Goal: Task Accomplishment & Management: Complete application form

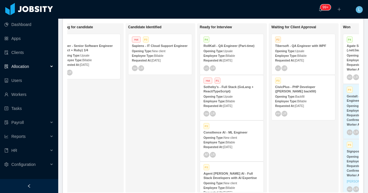
scroll to position [0, 87]
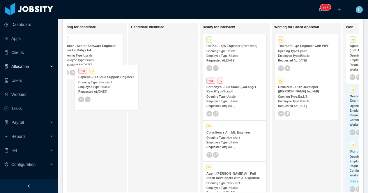
drag, startPoint x: 155, startPoint y: 51, endPoint x: 98, endPoint y: 83, distance: 65.7
click at [98, 83] on div "On Hold Looking for candidate P4 Jobber - Senior Software Engineer (React + Rub…" at bounding box center [212, 109] width 291 height 173
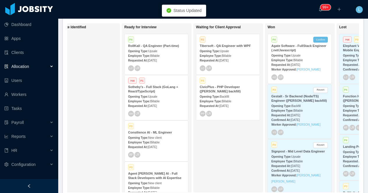
scroll to position [0, 222]
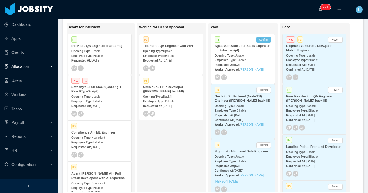
click at [38, 67] on div "Allocation" at bounding box center [29, 66] width 58 height 12
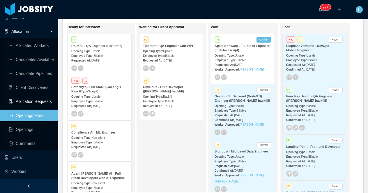
scroll to position [37, 0]
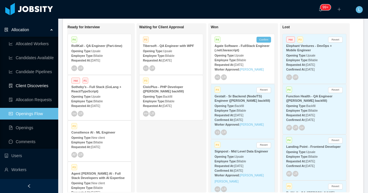
click at [34, 89] on link "Client Discoveries" at bounding box center [31, 86] width 45 height 12
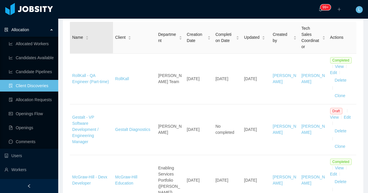
scroll to position [97, 0]
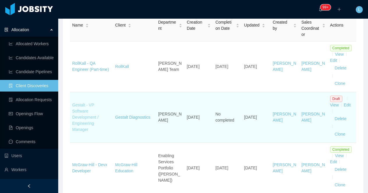
click at [82, 111] on link "Gestalt - VP Software Development / Engineering Manager" at bounding box center [85, 116] width 26 height 29
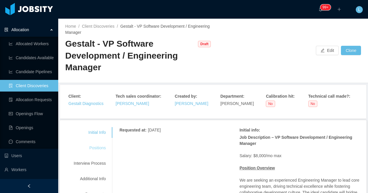
click at [103, 147] on div "Positions" at bounding box center [90, 147] width 46 height 11
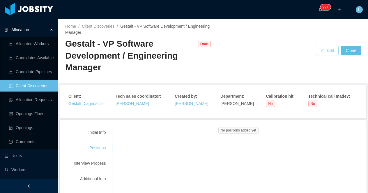
click at [325, 53] on button "Edit" at bounding box center [327, 50] width 23 height 9
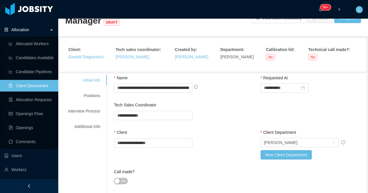
scroll to position [51, 0]
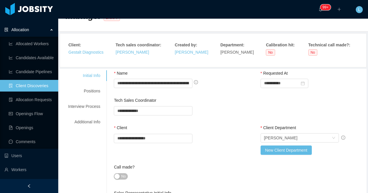
click at [122, 175] on span "No" at bounding box center [123, 176] width 4 height 6
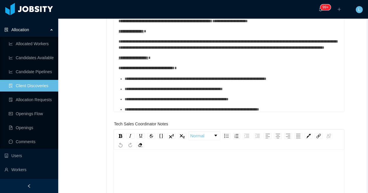
scroll to position [13, 0]
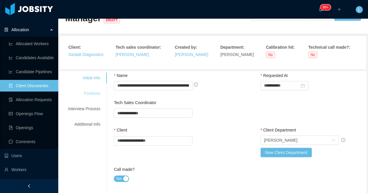
click at [95, 90] on div "Positions" at bounding box center [84, 93] width 46 height 11
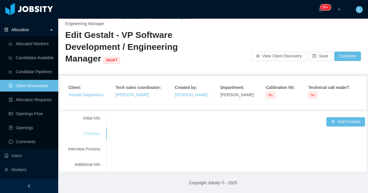
scroll to position [8, 0]
click at [339, 122] on button "Add Position" at bounding box center [345, 121] width 39 height 9
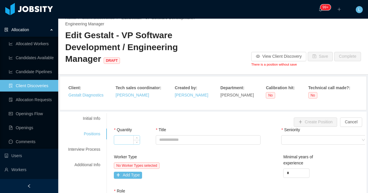
click at [127, 139] on input "Quantity" at bounding box center [127, 139] width 26 height 9
type input "*"
click at [172, 139] on input "Title" at bounding box center [208, 139] width 104 height 9
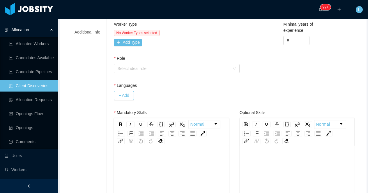
scroll to position [197, 0]
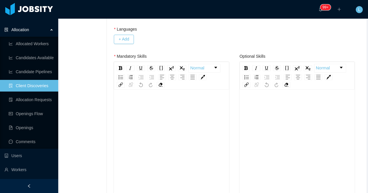
click at [152, 125] on div "rdw-editor" at bounding box center [171, 150] width 106 height 102
click at [120, 79] on div "rdw-list-control" at bounding box center [121, 77] width 8 height 6
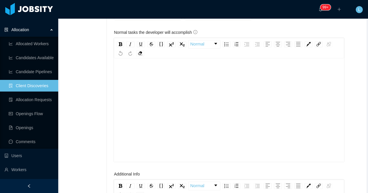
scroll to position [466, 0]
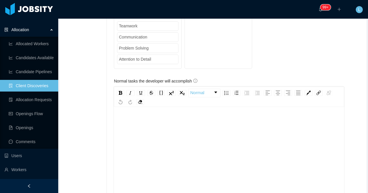
click at [152, 133] on div "To enrich screen reader interactions, please activate Accessibility in Grammarl…" at bounding box center [228, 168] width 221 height 102
click at [226, 94] on img "rdw-list-control" at bounding box center [226, 93] width 5 height 4
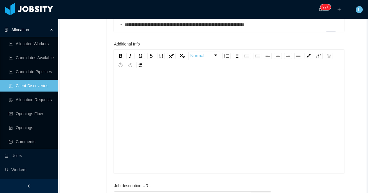
scroll to position [695, 0]
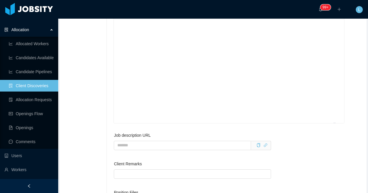
click at [153, 86] on div "To enrich screen reader interactions, please activate Accessibility in Grammarl…" at bounding box center [228, 80] width 221 height 102
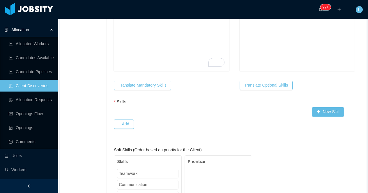
scroll to position [241, 0]
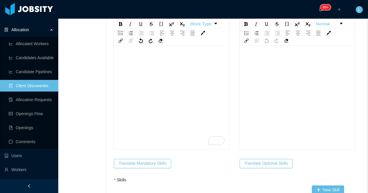
click at [156, 94] on div "To enrich screen reader interactions, please activate Accessibility in Grammarl…" at bounding box center [171, 94] width 106 height 102
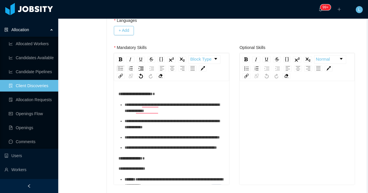
scroll to position [201, 0]
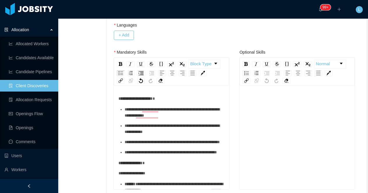
click at [262, 113] on div "rdw-editor" at bounding box center [297, 146] width 106 height 102
click at [244, 73] on div "rdw-list-control" at bounding box center [246, 73] width 8 height 6
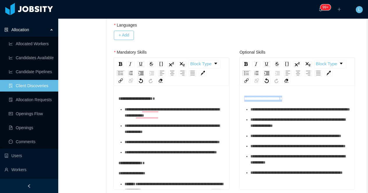
drag, startPoint x: 295, startPoint y: 97, endPoint x: 231, endPoint y: 97, distance: 63.7
click at [251, 110] on span "**********" at bounding box center [299, 109] width 99 height 4
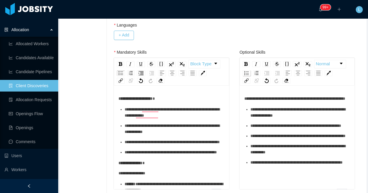
click at [245, 72] on img "rdw-list-control" at bounding box center [246, 73] width 5 height 4
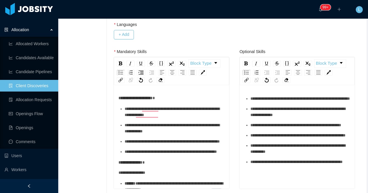
scroll to position [0, 0]
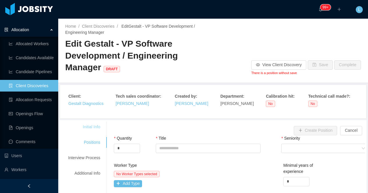
click at [93, 122] on div "Initial Info" at bounding box center [84, 126] width 46 height 11
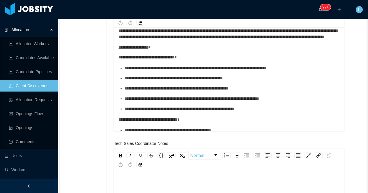
scroll to position [36, 0]
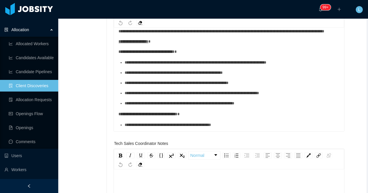
paste div "To enrich screen reader interactions, please activate Accessibility in Grammarl…"
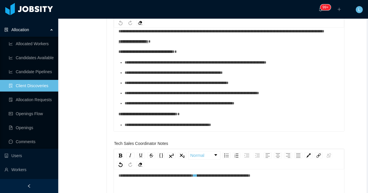
scroll to position [0, 0]
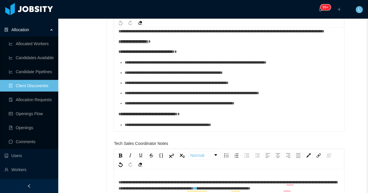
click at [143, 182] on span "**********" at bounding box center [227, 185] width 218 height 10
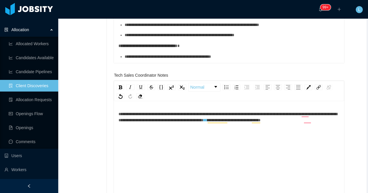
scroll to position [314, 0]
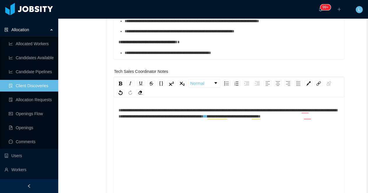
click at [177, 119] on div "**********" at bounding box center [228, 113] width 221 height 12
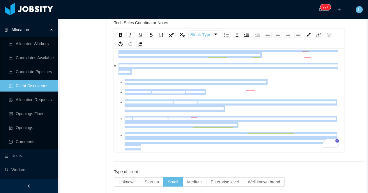
scroll to position [0, 0]
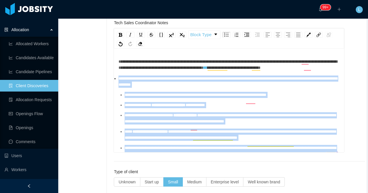
drag, startPoint x: 281, startPoint y: 148, endPoint x: 104, endPoint y: 86, distance: 187.7
click at [104, 86] on div "**********" at bounding box center [213, 132] width 304 height 747
click at [225, 35] on img "rdw-list-control" at bounding box center [226, 35] width 5 height 4
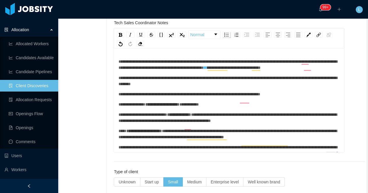
scroll to position [11, 0]
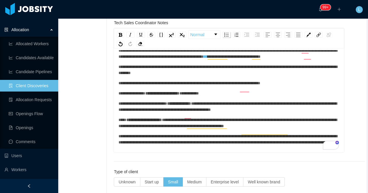
click at [225, 35] on img "rdw-list-control" at bounding box center [226, 35] width 5 height 4
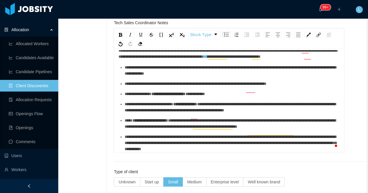
click at [199, 103] on ul "**********" at bounding box center [228, 108] width 221 height 88
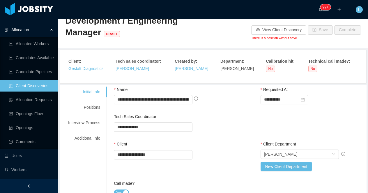
scroll to position [20, 0]
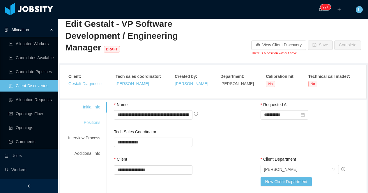
click at [94, 122] on div "Positions" at bounding box center [84, 122] width 46 height 11
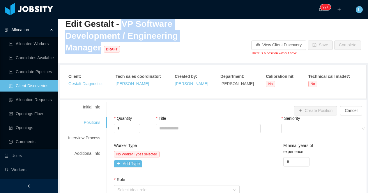
drag, startPoint x: 120, startPoint y: 23, endPoint x: 212, endPoint y: 34, distance: 92.3
click at [212, 34] on h2 "Edit Gestalt - VP Software Development / Engineering Manager DRAFT" at bounding box center [139, 35] width 148 height 35
copy span "VP Software Development / Engineering Manager"
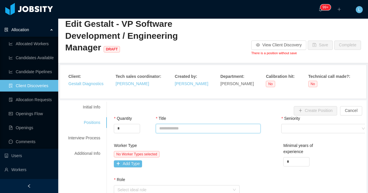
click at [191, 128] on input "Title" at bounding box center [208, 128] width 104 height 9
paste input "**********"
type input "**********"
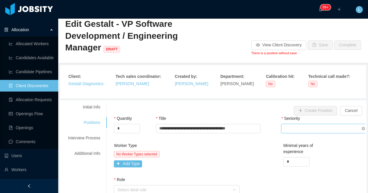
click at [304, 130] on div "Select Seniority" at bounding box center [322, 128] width 76 height 9
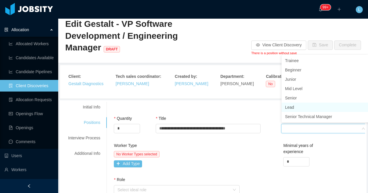
click at [287, 103] on li "Lead" at bounding box center [324, 106] width 87 height 9
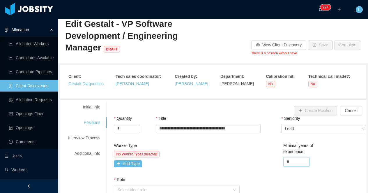
drag, startPoint x: 291, startPoint y: 162, endPoint x: 271, endPoint y: 162, distance: 20.1
click at [271, 162] on div "Worker Type No Worker Types selected Add Type Minimal years of experience *" at bounding box center [239, 159] width 254 height 34
click at [260, 162] on div "Worker Type No Worker Types selected Add Type Minimal years of experience *" at bounding box center [239, 159] width 254 height 34
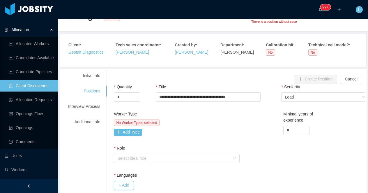
scroll to position [43, 0]
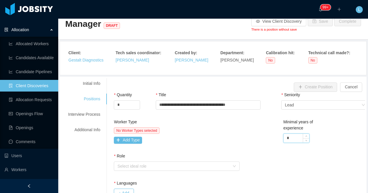
drag, startPoint x: 293, startPoint y: 134, endPoint x: 293, endPoint y: 138, distance: 3.9
click at [293, 138] on input "*" at bounding box center [296, 137] width 26 height 9
type input "*"
click at [140, 138] on button "Add Type" at bounding box center [128, 139] width 28 height 7
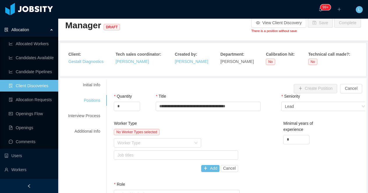
scroll to position [44, 0]
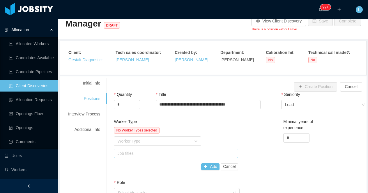
click at [148, 151] on div "Job titles" at bounding box center [174, 153] width 114 height 6
click at [142, 140] on div "Worker Type" at bounding box center [154, 141] width 74 height 6
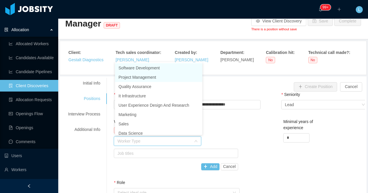
scroll to position [3, 0]
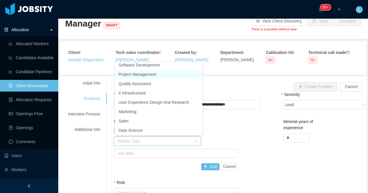
click at [144, 74] on li "Project Management" at bounding box center [158, 74] width 87 height 9
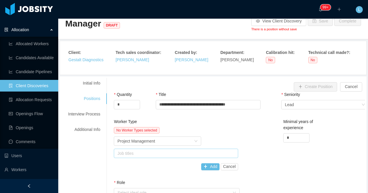
click at [138, 156] on div "Job titles" at bounding box center [174, 153] width 119 height 9
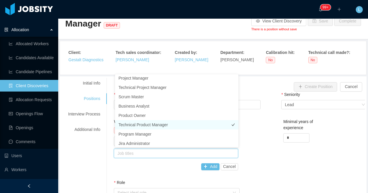
scroll to position [0, 0]
click at [142, 165] on div "Add Cancel" at bounding box center [176, 166] width 124 height 7
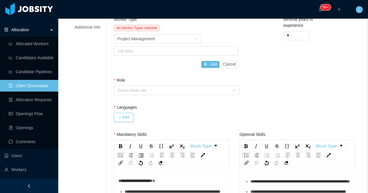
scroll to position [82, 0]
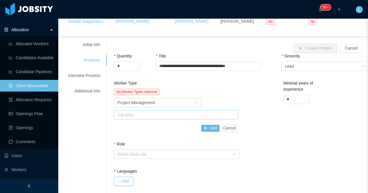
click at [152, 116] on div "Job titles" at bounding box center [174, 115] width 114 height 6
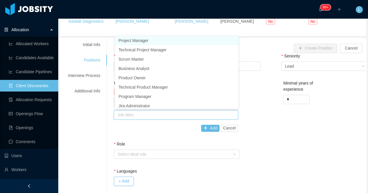
click at [136, 129] on div "Add Cancel" at bounding box center [176, 127] width 124 height 7
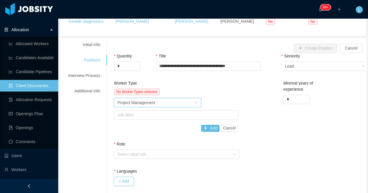
click at [142, 102] on div "Project Management" at bounding box center [136, 102] width 38 height 9
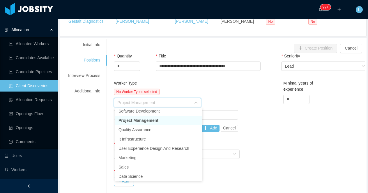
scroll to position [1, 0]
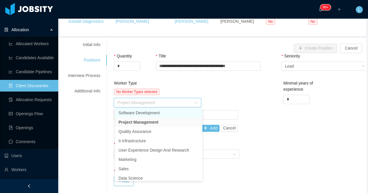
click at [134, 110] on li "Software Development" at bounding box center [158, 112] width 87 height 9
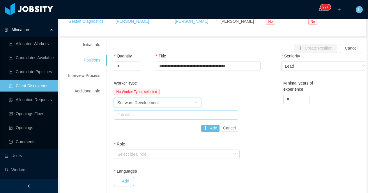
click at [136, 112] on div "Job titles" at bounding box center [174, 115] width 114 height 6
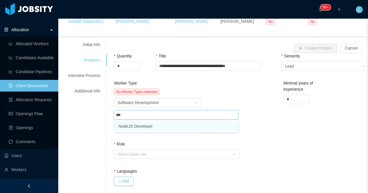
type input "****"
click at [134, 124] on li "NodeJS Developer" at bounding box center [176, 125] width 123 height 9
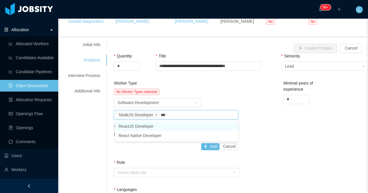
type input "****"
click at [135, 126] on li "ReactJS Developer" at bounding box center [176, 125] width 123 height 9
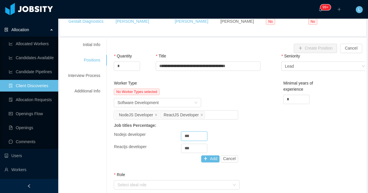
drag, startPoint x: 192, startPoint y: 136, endPoint x: 176, endPoint y: 136, distance: 15.7
click at [176, 136] on div "Nodejs developer ***" at bounding box center [176, 135] width 124 height 9
type input "**"
drag, startPoint x: 197, startPoint y: 145, endPoint x: 197, endPoint y: 148, distance: 3.0
click at [197, 148] on input "***" at bounding box center [194, 148] width 26 height 9
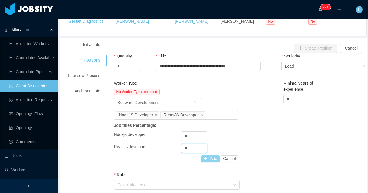
type input "**"
click at [214, 159] on button "Add" at bounding box center [210, 158] width 18 height 7
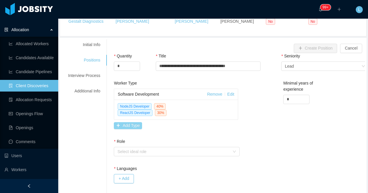
click at [141, 127] on button "Add Type" at bounding box center [128, 125] width 28 height 7
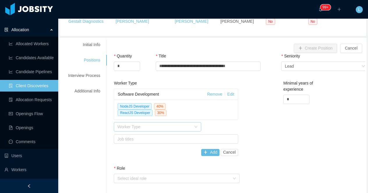
click at [138, 127] on div "Worker Type" at bounding box center [154, 127] width 74 height 6
click at [249, 111] on div "Worker Type Software Development Remove Edit NodeJS Developer 40 % ReactJS Deve…" at bounding box center [239, 122] width 254 height 85
click at [231, 150] on button "Cancel" at bounding box center [228, 152] width 17 height 7
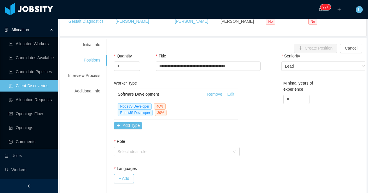
click at [233, 92] on link "Edit" at bounding box center [230, 94] width 7 height 5
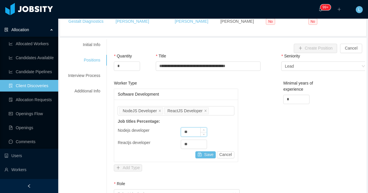
click at [193, 130] on input "**" at bounding box center [194, 131] width 26 height 9
type input "**"
click at [208, 154] on button "Save" at bounding box center [205, 154] width 20 height 7
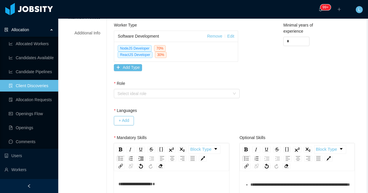
scroll to position [146, 0]
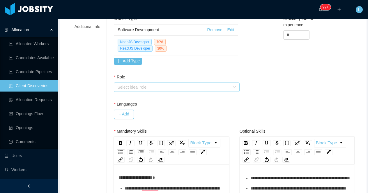
click at [182, 88] on div "Select ideal role" at bounding box center [173, 87] width 112 height 6
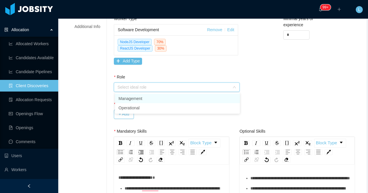
click at [171, 98] on li "Management" at bounding box center [177, 98] width 125 height 9
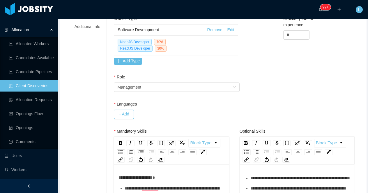
click at [176, 65] on div "Worker Type Software Development Remove Edit NodeJS Developer 70 % ReactJS Deve…" at bounding box center [176, 41] width 124 height 51
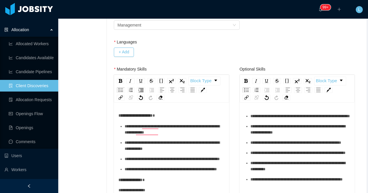
scroll to position [214, 0]
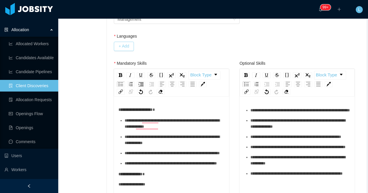
click at [127, 49] on button "+ Add" at bounding box center [124, 46] width 20 height 9
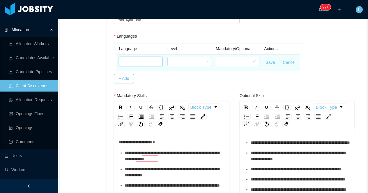
click at [139, 60] on div at bounding box center [138, 61] width 33 height 9
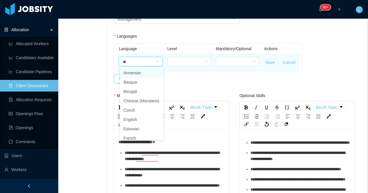
type input "***"
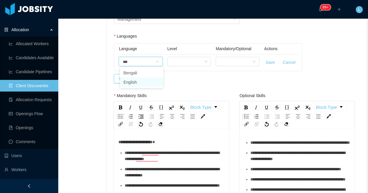
click at [132, 81] on li "English" at bounding box center [141, 81] width 43 height 9
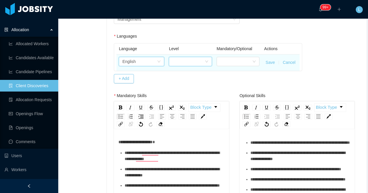
click at [192, 61] on div at bounding box center [188, 61] width 32 height 9
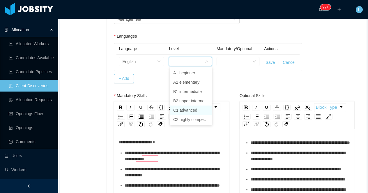
click at [191, 112] on li "C1 advanced" at bounding box center [191, 109] width 42 height 9
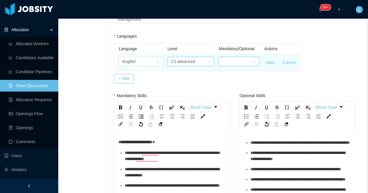
click at [234, 61] on div at bounding box center [237, 61] width 30 height 9
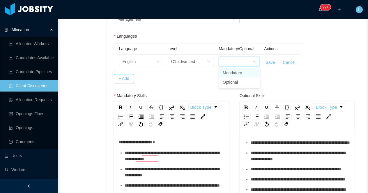
click at [235, 72] on li "Mandatory" at bounding box center [239, 72] width 40 height 9
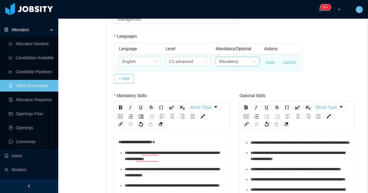
click at [271, 62] on button "Save" at bounding box center [269, 62] width 9 height 6
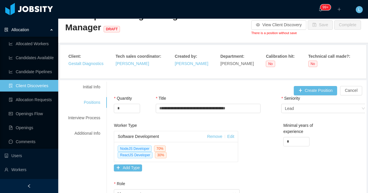
scroll to position [0, 0]
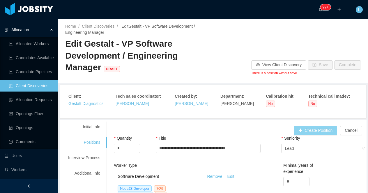
click at [305, 129] on button "Create Position" at bounding box center [315, 130] width 44 height 9
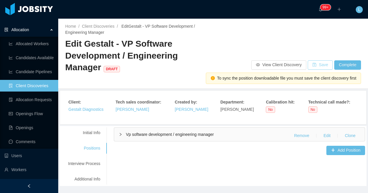
click at [318, 69] on button "Save" at bounding box center [319, 64] width 25 height 9
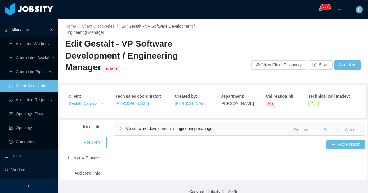
click at [327, 130] on button "Edit" at bounding box center [326, 129] width 16 height 9
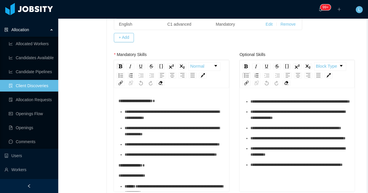
scroll to position [284, 0]
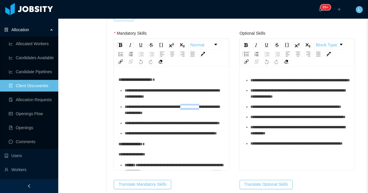
drag, startPoint x: 201, startPoint y: 106, endPoint x: 144, endPoint y: 111, distance: 57.8
click at [144, 111] on span "**********" at bounding box center [171, 109] width 95 height 10
click at [168, 111] on span "**********" at bounding box center [173, 109] width 99 height 10
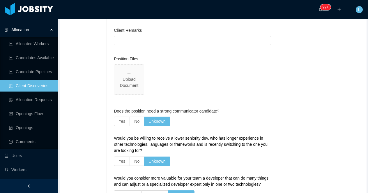
scroll to position [867, 0]
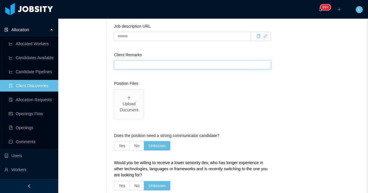
click at [131, 63] on input "Client Remarks" at bounding box center [192, 64] width 157 height 9
paste input "**********"
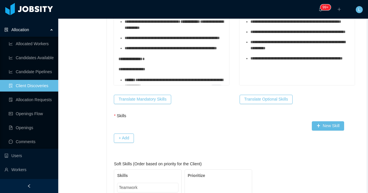
scroll to position [366, 0]
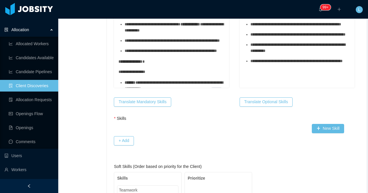
drag, startPoint x: 284, startPoint y: 84, endPoint x: 285, endPoint y: 78, distance: 6.0
click at [284, 64] on div "**********" at bounding box center [300, 61] width 100 height 6
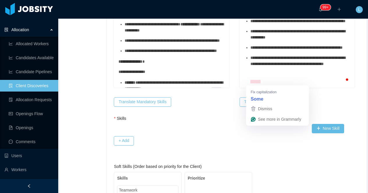
click at [252, 66] on span "**********" at bounding box center [297, 61] width 95 height 10
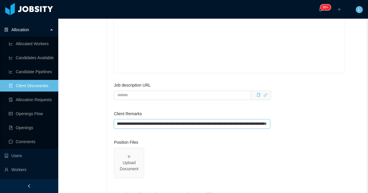
scroll to position [0, 354]
drag, startPoint x: 264, startPoint y: 125, endPoint x: 285, endPoint y: 123, distance: 21.0
click at [269, 124] on input "**********" at bounding box center [192, 123] width 156 height 9
paste input "**********"
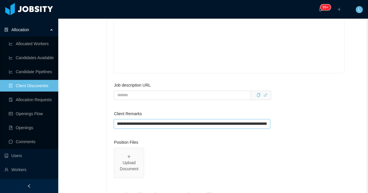
scroll to position [0, 929]
type input "**********"
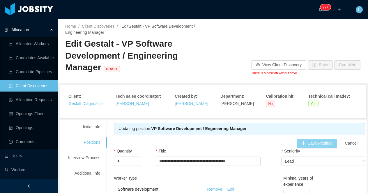
click at [300, 145] on button "Save Position" at bounding box center [316, 142] width 41 height 9
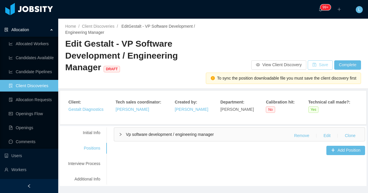
click at [315, 63] on button "Save" at bounding box center [319, 64] width 25 height 9
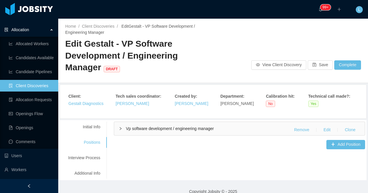
click at [185, 127] on span "Vp software development / engineering manager" at bounding box center [170, 128] width 88 height 5
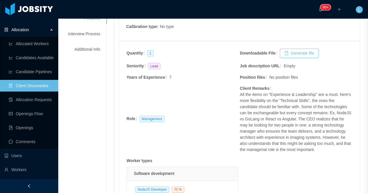
scroll to position [70, 0]
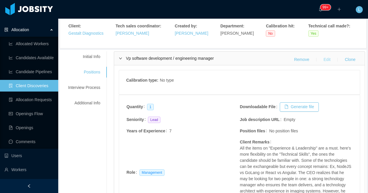
click at [324, 62] on button "Edit" at bounding box center [326, 59] width 16 height 9
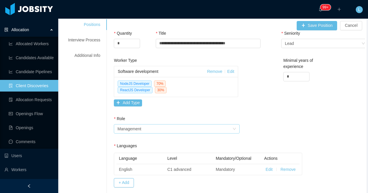
scroll to position [88, 0]
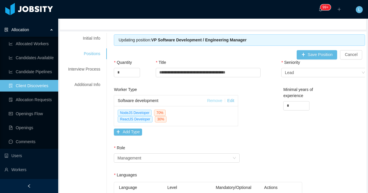
click at [216, 100] on link "Remove" at bounding box center [214, 100] width 15 height 5
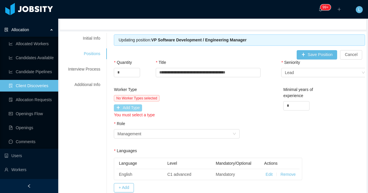
click at [136, 107] on button "Add Type" at bounding box center [128, 107] width 28 height 7
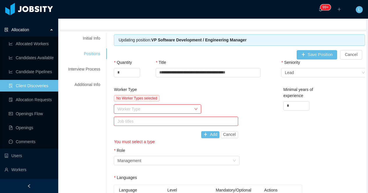
click at [138, 108] on div "Worker Type" at bounding box center [154, 109] width 74 height 6
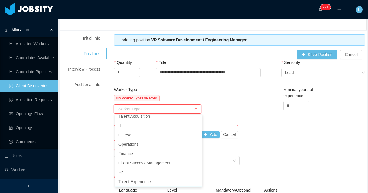
scroll to position [132, 0]
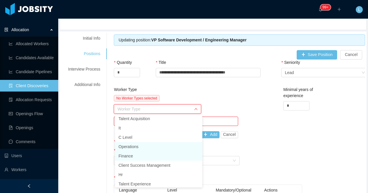
click at [149, 151] on li "Finance" at bounding box center [158, 155] width 87 height 9
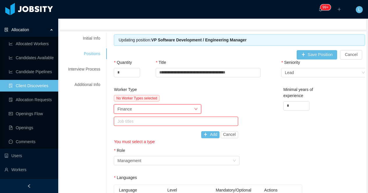
click at [147, 107] on div "Worker Type Finance" at bounding box center [155, 108] width 76 height 9
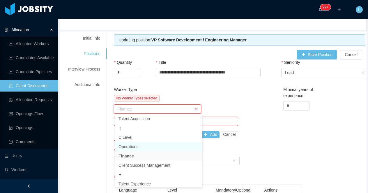
click at [136, 146] on li "Operations" at bounding box center [158, 146] width 87 height 9
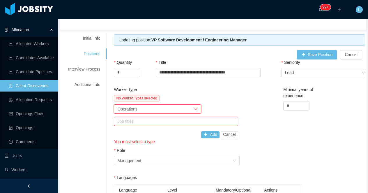
click at [140, 120] on div "Job titles" at bounding box center [174, 121] width 114 height 6
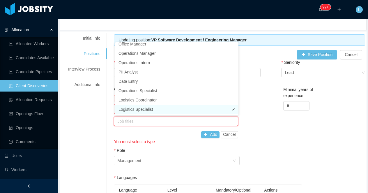
scroll to position [0, 0]
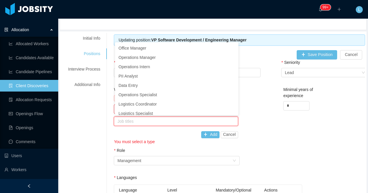
click at [141, 122] on div "Job titles" at bounding box center [174, 121] width 114 height 6
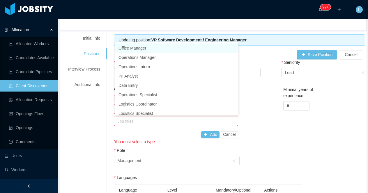
click at [143, 138] on div "You must select a type" at bounding box center [176, 141] width 124 height 6
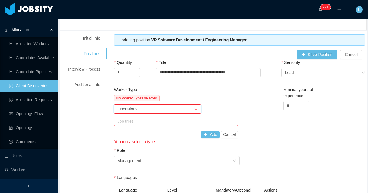
click at [137, 106] on div "Operations" at bounding box center [127, 108] width 20 height 9
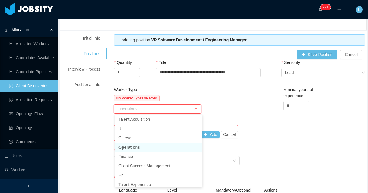
scroll to position [122, 0]
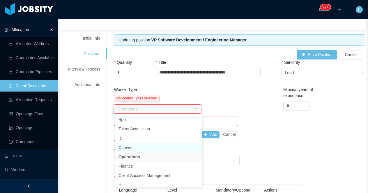
click at [129, 146] on li "C Level" at bounding box center [158, 147] width 87 height 9
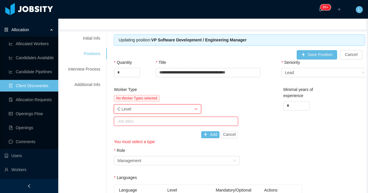
click at [135, 120] on div "Job titles" at bounding box center [174, 121] width 114 height 6
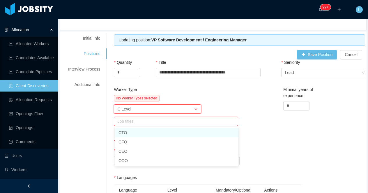
click at [137, 109] on div "Worker Type C Level" at bounding box center [155, 108] width 76 height 9
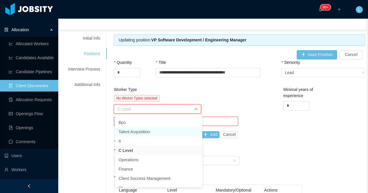
scroll to position [117, 0]
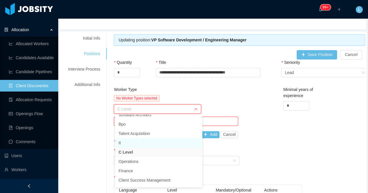
click at [129, 144] on li "It" at bounding box center [158, 142] width 87 height 9
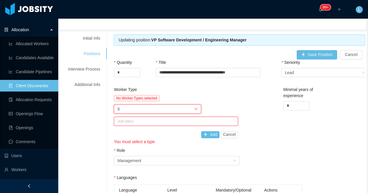
click at [131, 123] on div "Job titles" at bounding box center [174, 121] width 114 height 6
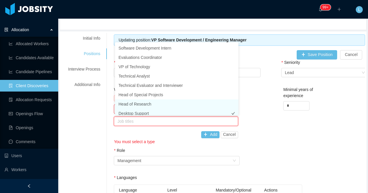
scroll to position [3, 0]
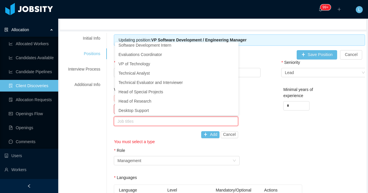
click at [135, 136] on div "Add Cancel" at bounding box center [176, 134] width 124 height 7
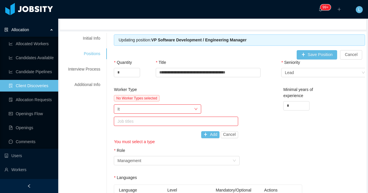
click at [153, 120] on div "Job titles" at bounding box center [174, 121] width 114 height 6
click at [154, 109] on div "Worker Type It" at bounding box center [155, 108] width 76 height 9
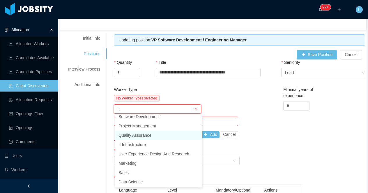
scroll to position [0, 0]
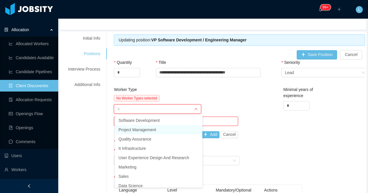
click at [144, 130] on li "Project Management" at bounding box center [158, 129] width 87 height 9
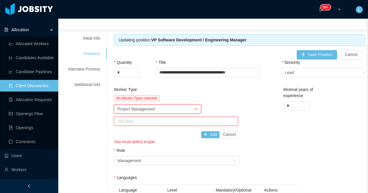
click at [166, 122] on div "Job titles" at bounding box center [174, 121] width 114 height 6
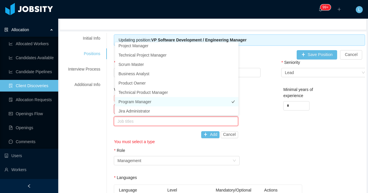
scroll to position [4, 0]
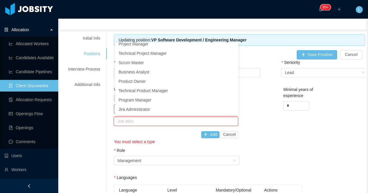
click at [168, 134] on div "Add Cancel" at bounding box center [176, 134] width 124 height 7
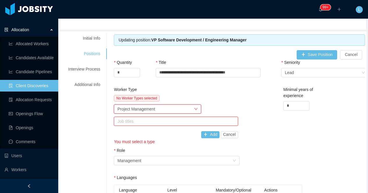
click at [171, 108] on div "Worker Type Project Management" at bounding box center [155, 108] width 76 height 9
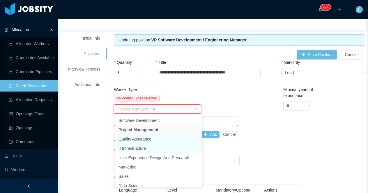
click at [130, 147] on li "It Infrastructure" at bounding box center [158, 147] width 87 height 9
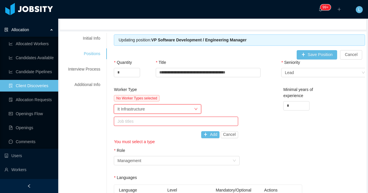
click at [136, 120] on div "Job titles" at bounding box center [174, 121] width 114 height 6
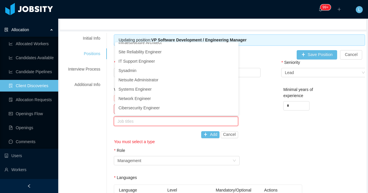
scroll to position [40, 0]
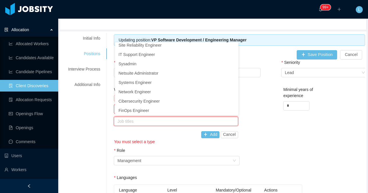
click at [152, 121] on div "Job titles" at bounding box center [174, 121] width 114 height 6
click at [152, 134] on div "Add Cancel" at bounding box center [176, 134] width 124 height 7
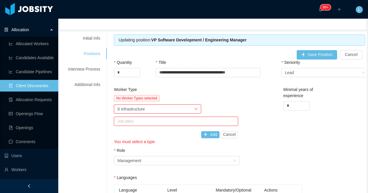
click at [152, 120] on div "Job titles" at bounding box center [174, 121] width 114 height 6
click at [156, 135] on div "Add Cancel" at bounding box center [176, 134] width 124 height 7
click at [156, 110] on div "Worker Type It Infrastructure" at bounding box center [155, 108] width 76 height 9
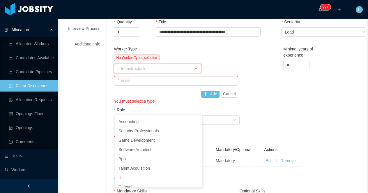
scroll to position [85, 0]
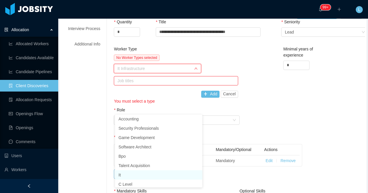
click at [136, 172] on li "It" at bounding box center [158, 174] width 87 height 9
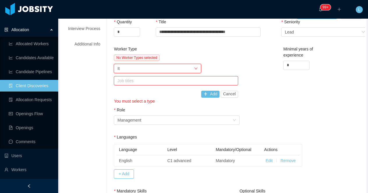
click at [160, 80] on div "Job titles" at bounding box center [174, 81] width 114 height 6
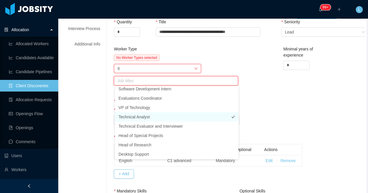
scroll to position [2, 0]
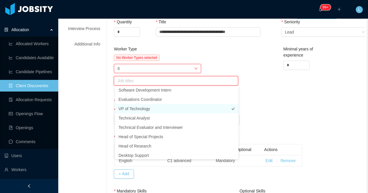
click at [155, 109] on li "VP of Technology" at bounding box center [176, 108] width 123 height 9
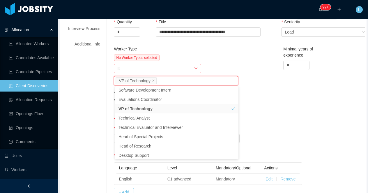
scroll to position [1, 0]
click at [254, 73] on div "Worker Type No Worker Types selected Worker Type It Job titles VP of Technology…" at bounding box center [239, 85] width 254 height 79
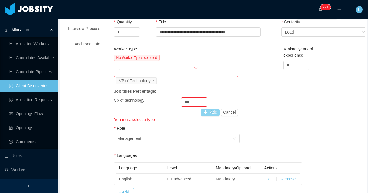
click at [205, 113] on button "Add" at bounding box center [210, 112] width 18 height 7
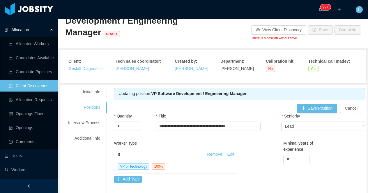
scroll to position [11, 0]
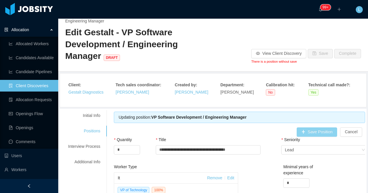
click at [320, 131] on button "Save Position" at bounding box center [316, 131] width 41 height 9
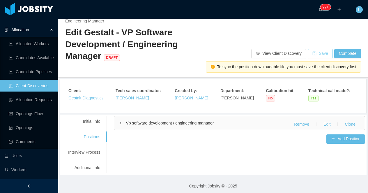
click at [324, 55] on button "Save" at bounding box center [319, 53] width 25 height 9
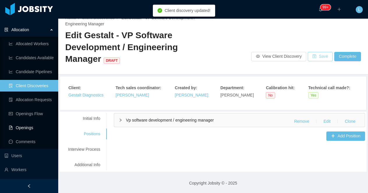
scroll to position [104, 0]
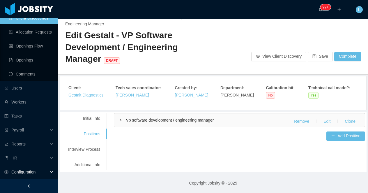
click at [38, 172] on div "Configuration" at bounding box center [29, 172] width 58 height 12
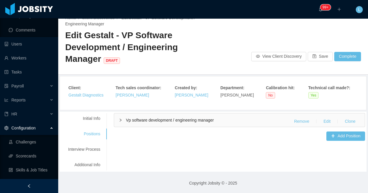
scroll to position [174, 0]
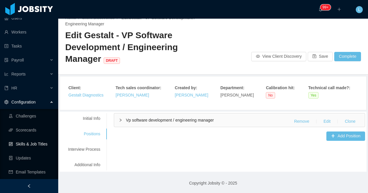
click at [35, 143] on link "Skills & Job Titles" at bounding box center [31, 144] width 45 height 12
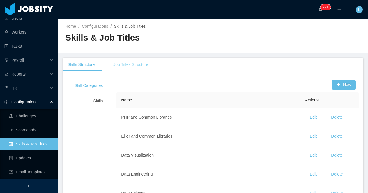
click at [144, 67] on div "Job Titles Structure" at bounding box center [130, 64] width 44 height 13
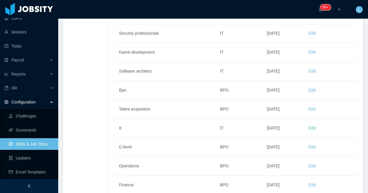
scroll to position [274, 0]
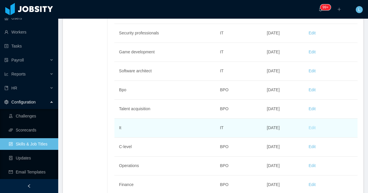
click at [311, 128] on button "Edit" at bounding box center [312, 127] width 16 height 9
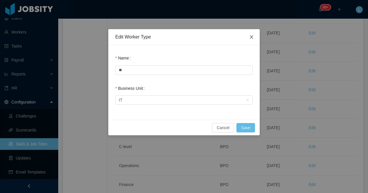
click at [254, 35] on span "Close" at bounding box center [251, 37] width 16 height 16
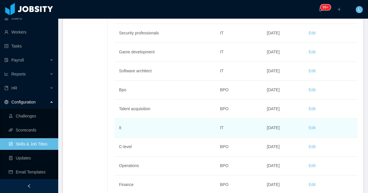
click at [156, 130] on td "It" at bounding box center [164, 127] width 101 height 19
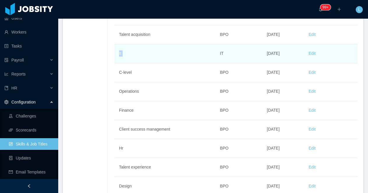
scroll to position [320, 0]
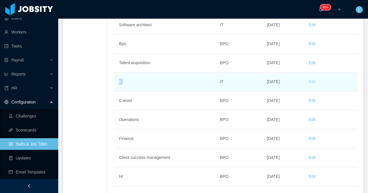
click at [311, 81] on button "Edit" at bounding box center [312, 81] width 16 height 9
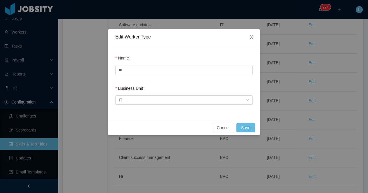
click at [252, 37] on icon "icon: close" at bounding box center [251, 37] width 5 height 5
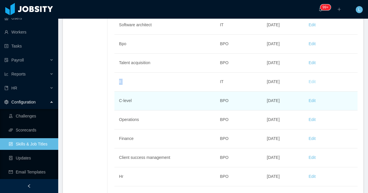
scroll to position [0, 0]
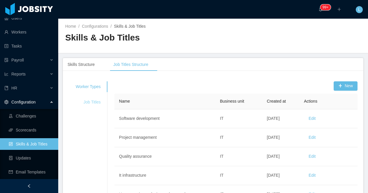
click at [90, 102] on div "Job Titles" at bounding box center [88, 102] width 39 height 11
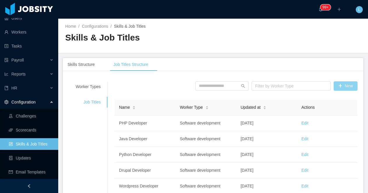
click at [340, 87] on button "New" at bounding box center [345, 85] width 24 height 9
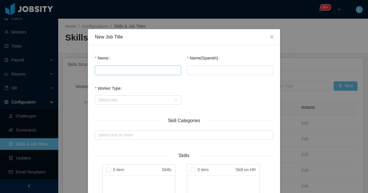
click at [159, 69] on input "Name" at bounding box center [138, 69] width 86 height 9
type input "**********"
click at [204, 70] on input "Name(Spanish)" at bounding box center [230, 69] width 86 height 9
click at [125, 99] on div "Select one" at bounding box center [134, 100] width 73 height 6
type input "**********"
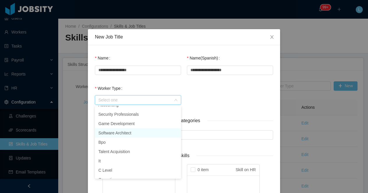
scroll to position [96, 0]
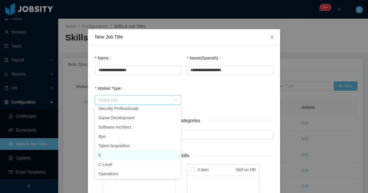
click at [115, 155] on li "It" at bounding box center [138, 154] width 86 height 9
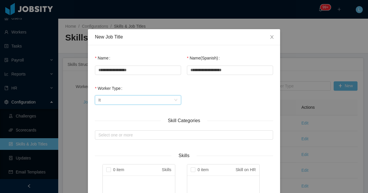
click at [225, 88] on div "**********" at bounding box center [184, 82] width 184 height 60
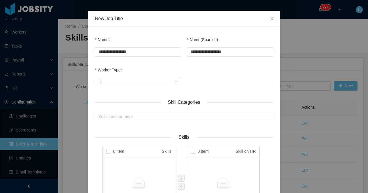
scroll to position [20, 0]
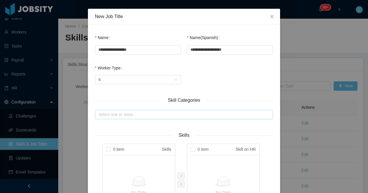
click at [201, 115] on div "Select one or more" at bounding box center [181, 114] width 166 height 6
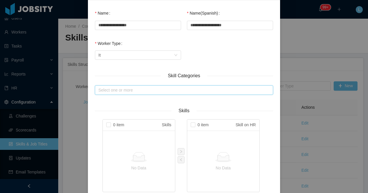
scroll to position [0, 0]
click at [136, 93] on div "Select one or more" at bounding box center [182, 90] width 170 height 9
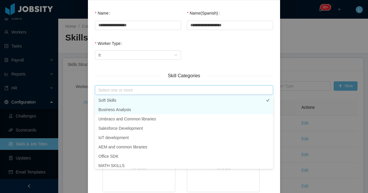
scroll to position [159, 0]
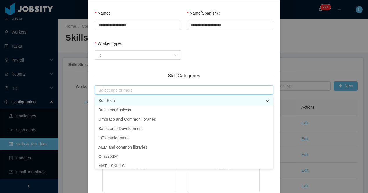
click at [131, 101] on li "Soft Skills" at bounding box center [184, 100] width 178 height 9
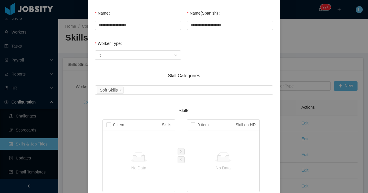
click at [139, 78] on div "Skill Categories" at bounding box center [184, 75] width 178 height 7
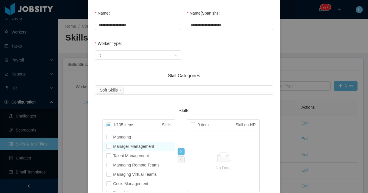
scroll to position [249, 0]
click at [109, 139] on span at bounding box center [108, 137] width 5 height 5
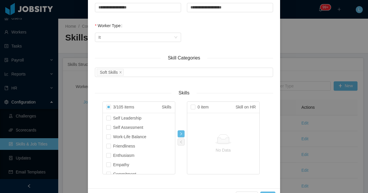
scroll to position [573, 0]
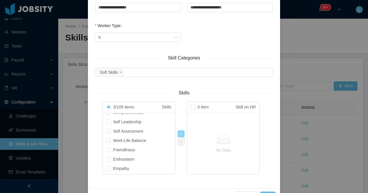
click at [181, 133] on button "button" at bounding box center [180, 133] width 7 height 7
click at [180, 69] on div "Select one or more Soft Skills" at bounding box center [182, 72] width 170 height 9
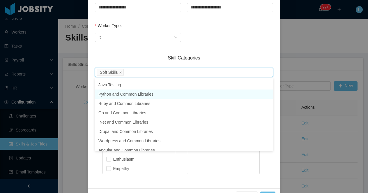
scroll to position [390, 0]
click at [153, 93] on li "Python and Common Libraries" at bounding box center [184, 93] width 178 height 9
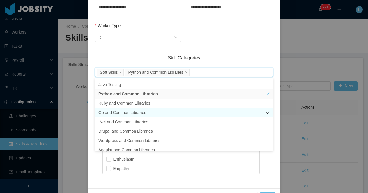
scroll to position [610, 0]
click at [152, 111] on li "Go and Common Libraries" at bounding box center [184, 112] width 178 height 9
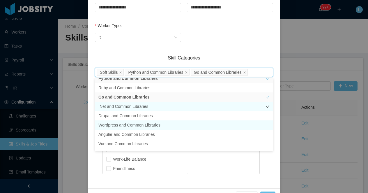
scroll to position [629, 0]
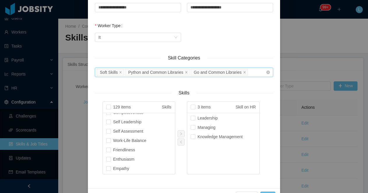
click at [261, 71] on div "Select one or more Soft Skills Python and Common Libraries Go and Common Librar…" at bounding box center [182, 72] width 170 height 9
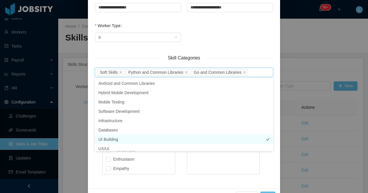
scroll to position [530, 0]
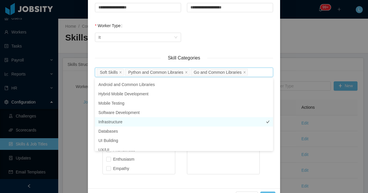
click at [204, 122] on li "Infrastructure" at bounding box center [184, 121] width 178 height 9
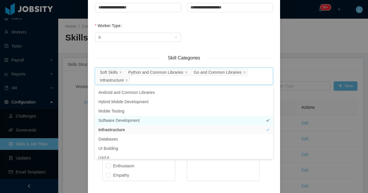
scroll to position [843, 0]
click at [207, 119] on li "Software Development" at bounding box center [184, 119] width 178 height 9
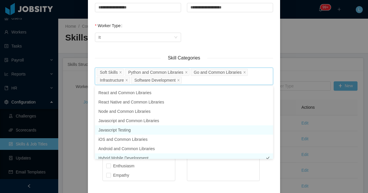
scroll to position [473, 0]
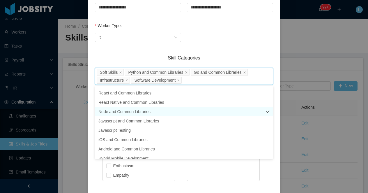
click at [213, 112] on li "Node and Common Libraries" at bounding box center [184, 111] width 178 height 9
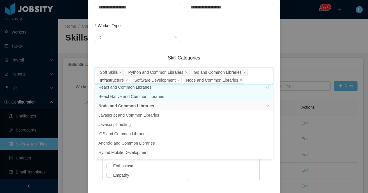
scroll to position [476, 0]
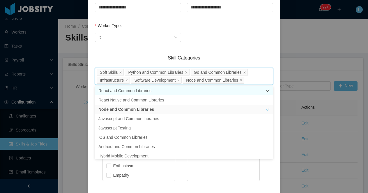
click at [212, 90] on li "React and Common Libraries" at bounding box center [184, 90] width 178 height 9
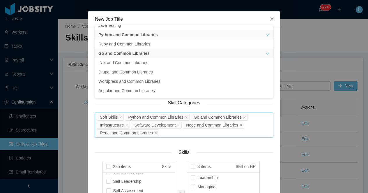
scroll to position [16, 0]
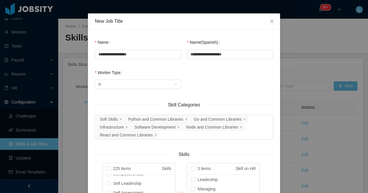
click at [213, 104] on div "Skill Categories" at bounding box center [184, 104] width 178 height 7
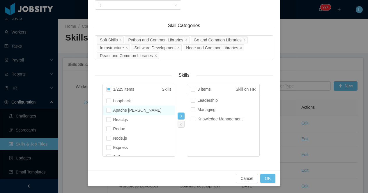
scroll to position [39, 0]
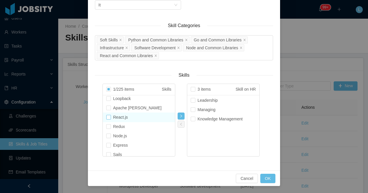
click at [110, 117] on span at bounding box center [108, 117] width 5 height 5
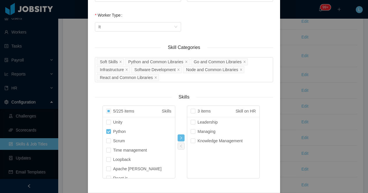
scroll to position [72, 0]
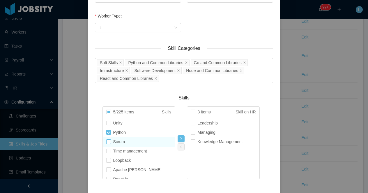
click at [108, 143] on span at bounding box center [108, 141] width 5 height 5
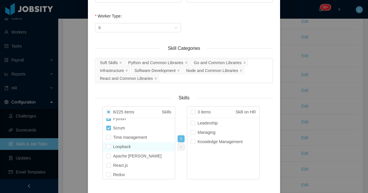
scroll to position [16, 0]
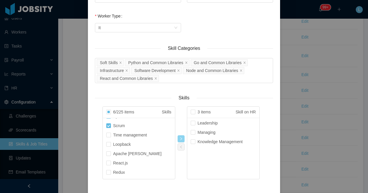
click at [181, 138] on button "button" at bounding box center [180, 138] width 7 height 7
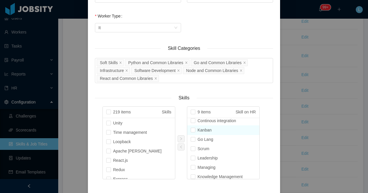
scroll to position [24, 0]
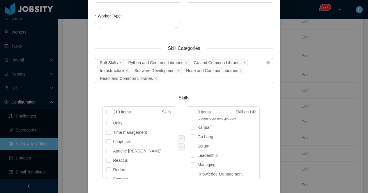
click at [210, 78] on div "Select one or more Soft Skills Python and Common Libraries Go and Common Librar…" at bounding box center [184, 70] width 178 height 25
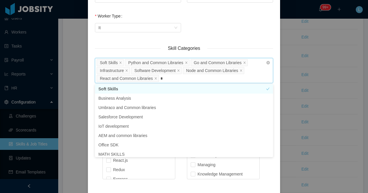
scroll to position [1, 0]
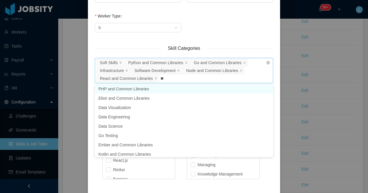
type input "***"
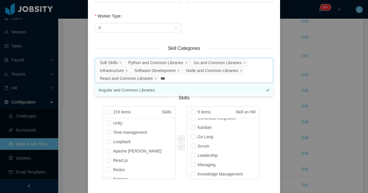
click at [184, 90] on li "Angular and Common Libraries" at bounding box center [184, 89] width 178 height 9
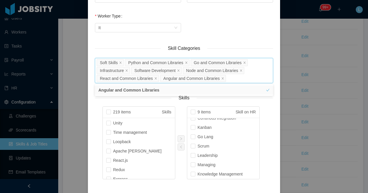
click at [179, 114] on div "219 items Skills Unity Time management Loopback Apache [PERSON_NAME] React.js R…" at bounding box center [183, 142] width 163 height 73
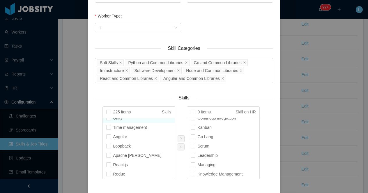
scroll to position [21, 0]
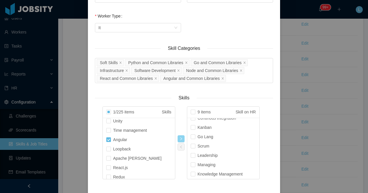
click at [180, 138] on button "button" at bounding box center [180, 138] width 7 height 7
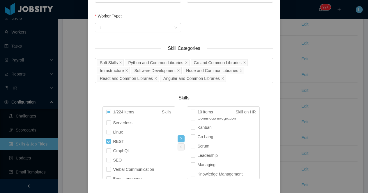
scroll to position [1352, 0]
click at [235, 78] on div "Select one or more Soft Skills Python and Common Libraries Go and Common Librar…" at bounding box center [184, 70] width 178 height 25
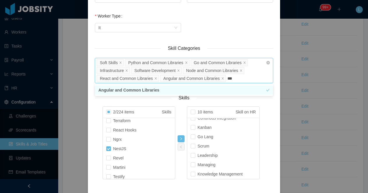
type input "****"
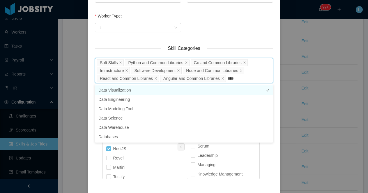
scroll to position [431, 0]
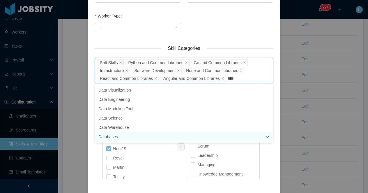
click at [168, 136] on li "Databases" at bounding box center [184, 136] width 178 height 9
click at [182, 163] on div "2/224 items Skills AngularJs Angular 2 Unity Time management Loopback Apache [P…" at bounding box center [183, 142] width 163 height 73
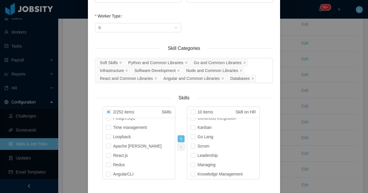
scroll to position [0, 0]
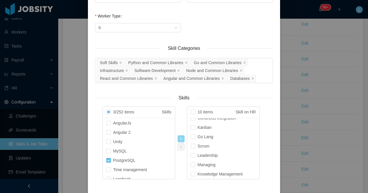
click at [179, 139] on button "button" at bounding box center [180, 138] width 7 height 7
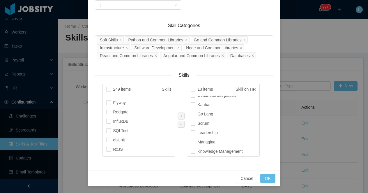
scroll to position [2190, 0]
click at [264, 57] on div "Select one or more Soft Skills Python and Common Libraries Go and Common Librar…" at bounding box center [184, 47] width 178 height 25
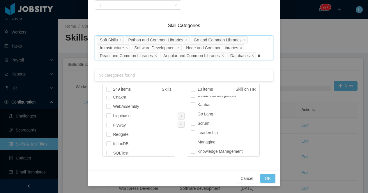
type input "*"
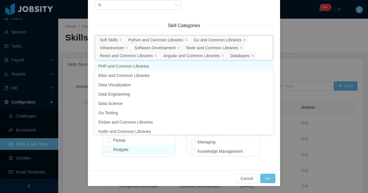
scroll to position [2175, 0]
click at [180, 150] on div "249 items Skills AngularJs Angular 2 Unity MySQL Time management Loopback Apach…" at bounding box center [183, 119] width 163 height 73
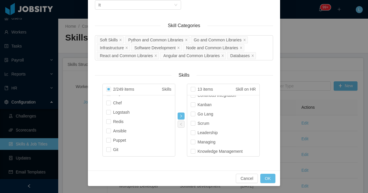
scroll to position [1408, 0]
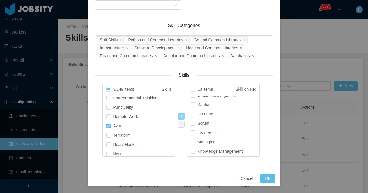
click at [180, 115] on button "button" at bounding box center [180, 115] width 7 height 7
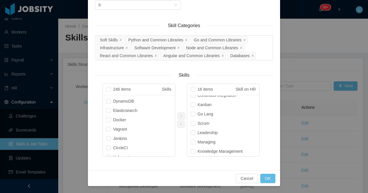
scroll to position [261, 0]
click at [180, 115] on button "button" at bounding box center [180, 115] width 7 height 7
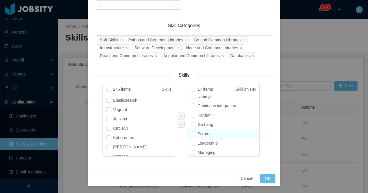
scroll to position [98, 0]
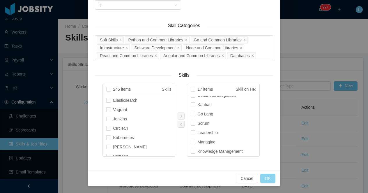
click at [265, 178] on button "OK" at bounding box center [267, 177] width 15 height 9
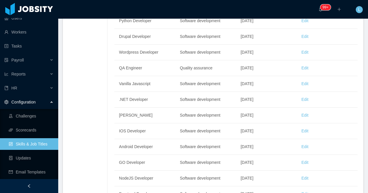
scroll to position [30, 0]
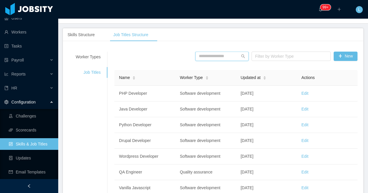
click at [225, 55] on input "text" at bounding box center [221, 55] width 53 height 9
type input "**********"
click at [243, 56] on icon "icon: search" at bounding box center [243, 56] width 4 height 4
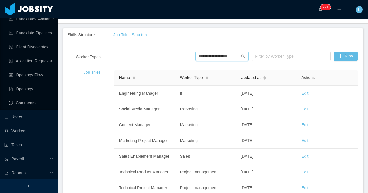
scroll to position [29, 0]
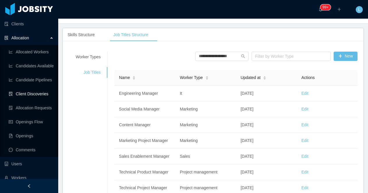
click at [34, 88] on link "Client Discoveries" at bounding box center [31, 94] width 45 height 12
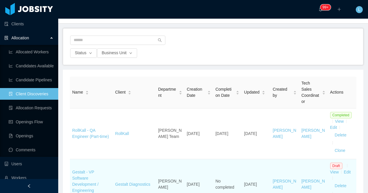
click at [80, 175] on td "Gestalt - VP Software Development / Engineering Manager" at bounding box center [91, 184] width 43 height 51
click at [79, 177] on link "Gestalt - VP Software Development / Engineering Manager" at bounding box center [85, 183] width 26 height 29
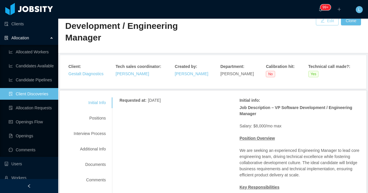
click at [325, 23] on button "Edit" at bounding box center [327, 20] width 23 height 9
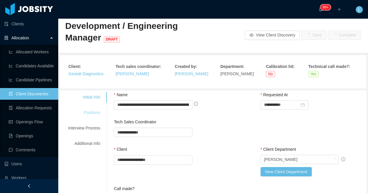
click at [98, 112] on div "Positions" at bounding box center [84, 112] width 46 height 11
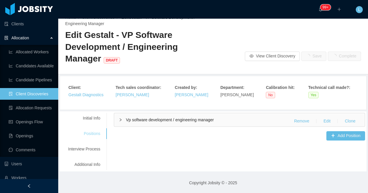
scroll to position [8, 0]
click at [325, 121] on button "Edit" at bounding box center [326, 121] width 16 height 9
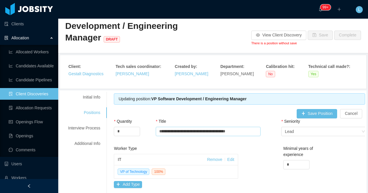
scroll to position [95, 0]
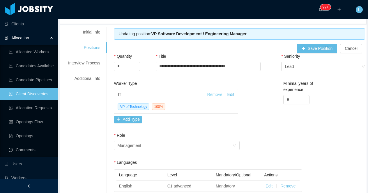
click at [213, 95] on link "Remove" at bounding box center [214, 94] width 15 height 5
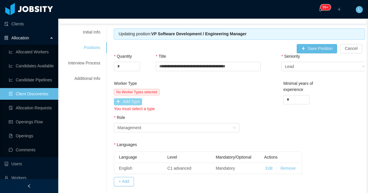
click at [138, 103] on button "Add Type" at bounding box center [128, 101] width 28 height 7
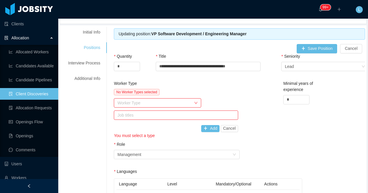
click at [131, 104] on div "Worker Type" at bounding box center [154, 103] width 74 height 6
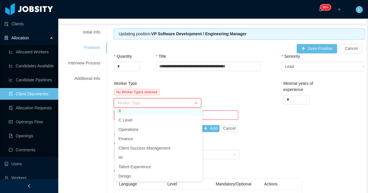
scroll to position [141, 0]
click at [133, 113] on li "It" at bounding box center [158, 112] width 87 height 9
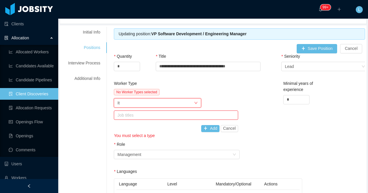
click at [134, 116] on div "Job titles" at bounding box center [174, 115] width 114 height 6
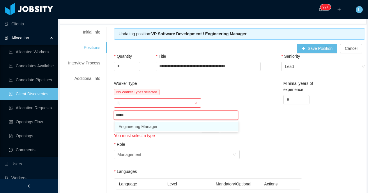
type input "******"
click at [134, 127] on li "Engineering Manager" at bounding box center [176, 126] width 123 height 9
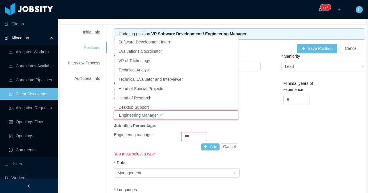
click at [231, 124] on div "No Worker Types selected Worker Type It Job titles Engineering Manager Job titl…" at bounding box center [176, 119] width 124 height 61
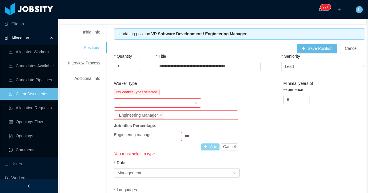
click at [210, 147] on button "Add" at bounding box center [210, 146] width 18 height 7
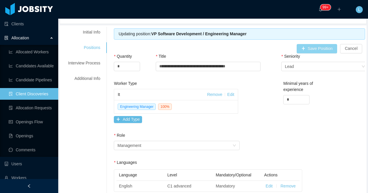
click at [310, 50] on button "Save Position" at bounding box center [316, 48] width 41 height 9
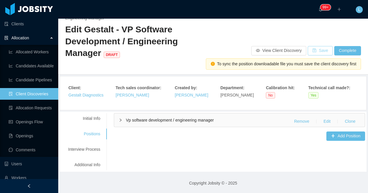
click at [312, 50] on button "Save" at bounding box center [319, 50] width 25 height 9
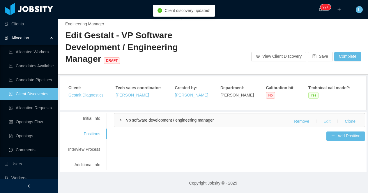
click at [326, 121] on button "Edit" at bounding box center [326, 121] width 16 height 9
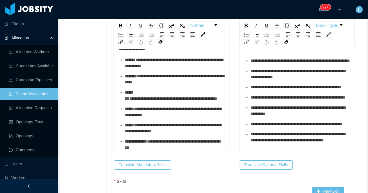
scroll to position [98, 0]
click at [154, 165] on button "Translate Mandatory Skills" at bounding box center [142, 164] width 57 height 9
click at [253, 165] on button "Translate Optional Skills" at bounding box center [265, 164] width 53 height 9
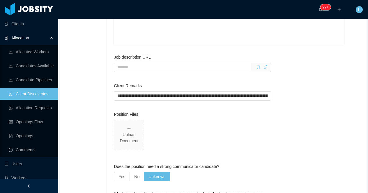
scroll to position [1160, 0]
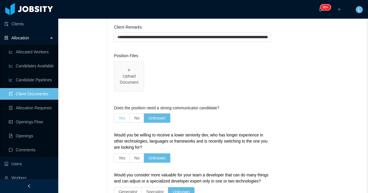
click at [121, 117] on span "Yes" at bounding box center [121, 117] width 7 height 5
click at [139, 158] on span "No" at bounding box center [136, 157] width 5 height 5
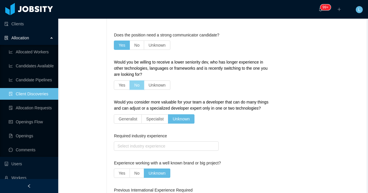
scroll to position [1277, 0]
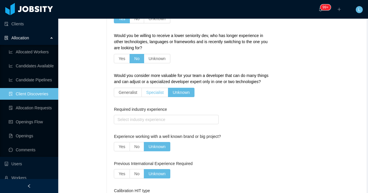
click at [161, 95] on span "Specialist" at bounding box center [154, 92] width 17 height 5
click at [136, 97] on label "Generalist" at bounding box center [128, 92] width 28 height 9
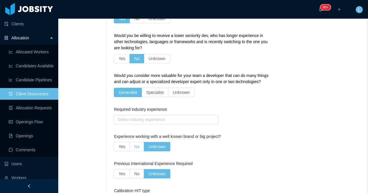
click at [135, 149] on span "No" at bounding box center [136, 146] width 5 height 5
click at [138, 176] on span "No" at bounding box center [136, 173] width 5 height 5
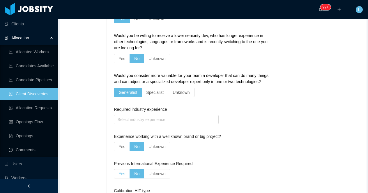
click at [125, 176] on span "Yes" at bounding box center [121, 173] width 7 height 5
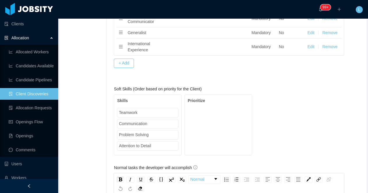
scroll to position [728, 0]
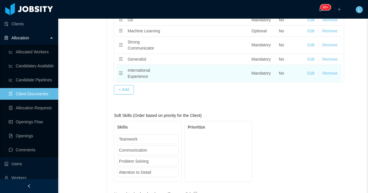
click at [330, 73] on button "Remove" at bounding box center [329, 73] width 15 height 6
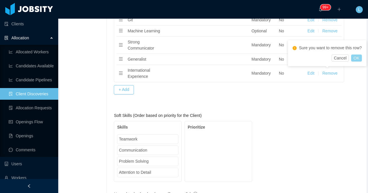
click at [356, 61] on button "OK" at bounding box center [356, 57] width 10 height 7
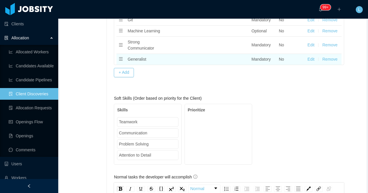
click at [332, 60] on button "Remove" at bounding box center [329, 59] width 15 height 6
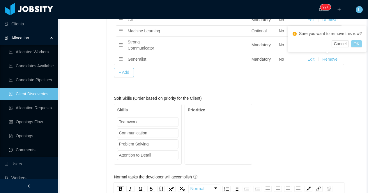
click at [354, 47] on button "OK" at bounding box center [356, 43] width 10 height 7
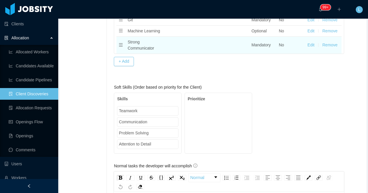
click at [328, 45] on button "Remove" at bounding box center [329, 45] width 15 height 6
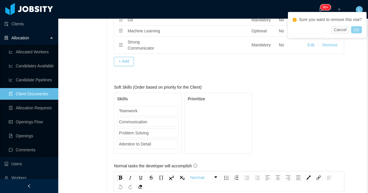
click at [357, 33] on button "OK" at bounding box center [356, 29] width 10 height 7
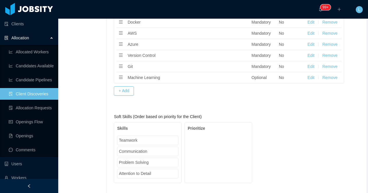
scroll to position [680, 0]
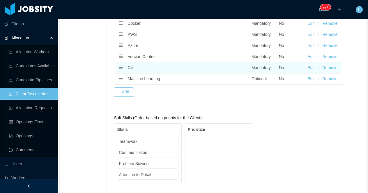
click at [330, 66] on button "Remove" at bounding box center [329, 68] width 15 height 6
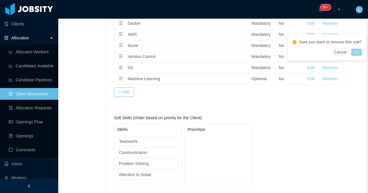
click at [357, 56] on button "OK" at bounding box center [356, 52] width 10 height 7
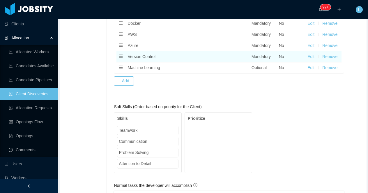
click at [328, 58] on button "Remove" at bounding box center [329, 57] width 15 height 6
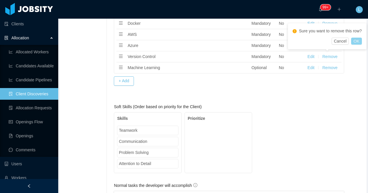
click at [358, 44] on button "OK" at bounding box center [356, 41] width 10 height 7
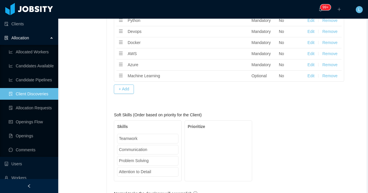
scroll to position [657, 0]
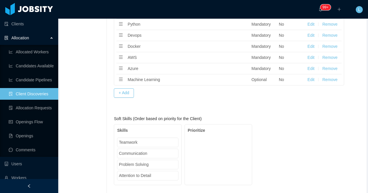
click at [129, 97] on button "+ Add" at bounding box center [124, 92] width 20 height 9
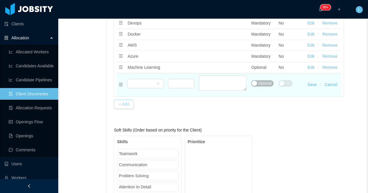
click at [311, 85] on button "Save" at bounding box center [311, 84] width 9 height 6
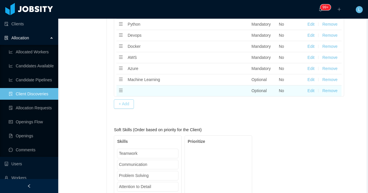
click at [332, 89] on button "Remove" at bounding box center [329, 91] width 15 height 6
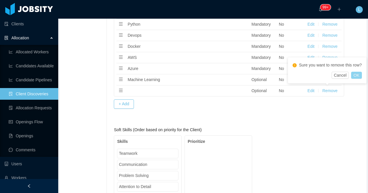
click at [356, 79] on button "OK" at bounding box center [356, 75] width 10 height 7
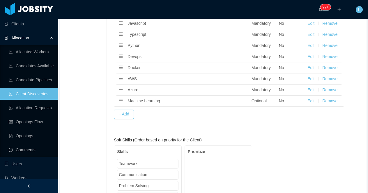
scroll to position [642, 0]
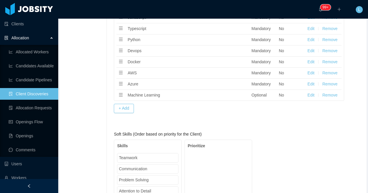
click at [124, 107] on button "+ Add" at bounding box center [124, 108] width 20 height 9
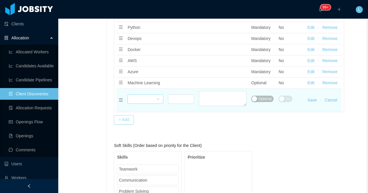
click at [145, 100] on div "Select skills" at bounding box center [143, 99] width 25 height 9
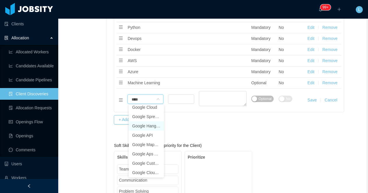
scroll to position [47, 0]
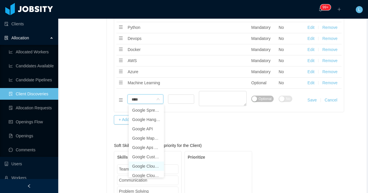
click at [144, 163] on li "Google Cloud BigQuery" at bounding box center [146, 165] width 35 height 9
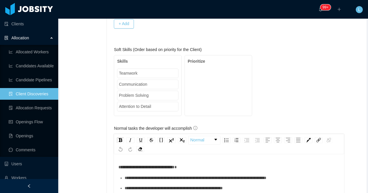
scroll to position [787, 0]
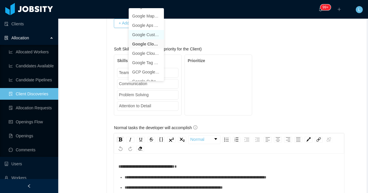
scroll to position [79, 0]
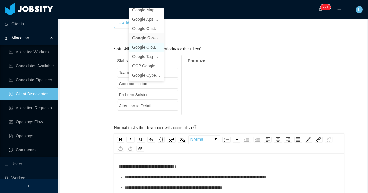
click at [134, 47] on li "Google Cloud Datalab" at bounding box center [146, 46] width 35 height 9
type input "****"
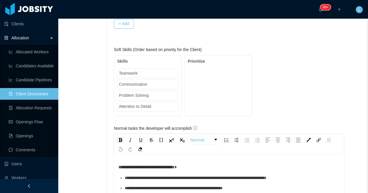
scroll to position [732, 0]
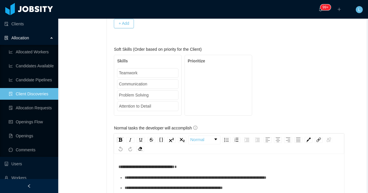
click at [138, 7] on div "Google Cloud Datalab" at bounding box center [151, 3] width 40 height 9
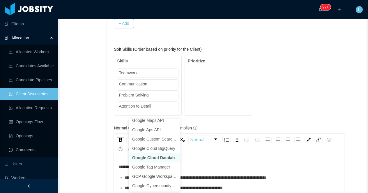
scroll to position [1, 0]
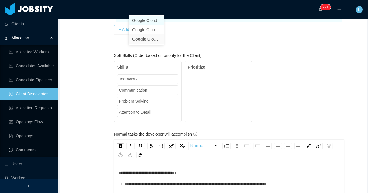
type input "**********"
click at [148, 20] on li "Google Cloud" at bounding box center [146, 20] width 35 height 9
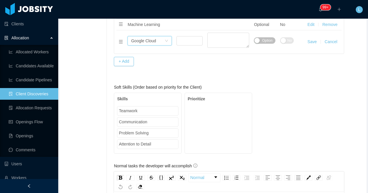
scroll to position [687, 0]
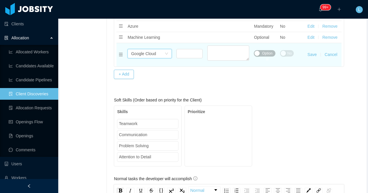
click at [258, 54] on button "Optional" at bounding box center [264, 53] width 21 height 6
click at [183, 56] on input at bounding box center [190, 53] width 26 height 9
type input "*"
click at [314, 54] on button "Save" at bounding box center [311, 54] width 9 height 6
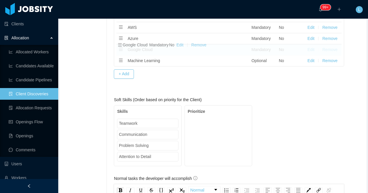
drag, startPoint x: 120, startPoint y: 62, endPoint x: 120, endPoint y: 48, distance: 13.7
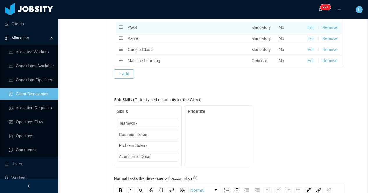
click at [309, 28] on button "Edit" at bounding box center [310, 27] width 7 height 6
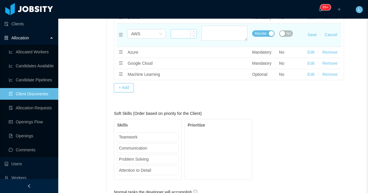
scroll to position [674, 0]
click at [224, 33] on textarea "Additional Info" at bounding box center [224, 33] width 46 height 15
type textarea "*"
type textarea "**********"
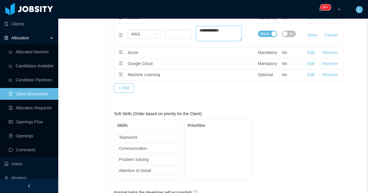
click at [314, 36] on button "Save" at bounding box center [311, 35] width 9 height 6
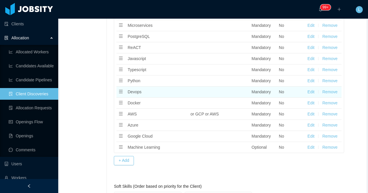
scroll to position [600, 0]
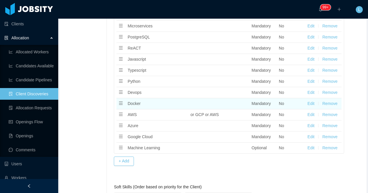
click at [310, 103] on button "Edit" at bounding box center [310, 103] width 7 height 6
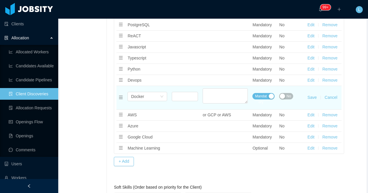
click at [285, 97] on button "No" at bounding box center [286, 96] width 14 height 6
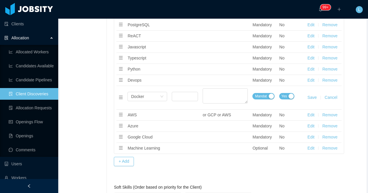
click at [312, 97] on button "Save" at bounding box center [311, 97] width 9 height 6
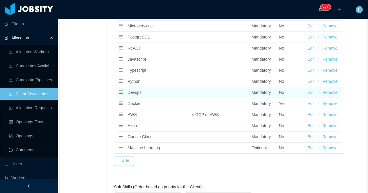
click at [331, 93] on button "Remove" at bounding box center [329, 92] width 15 height 6
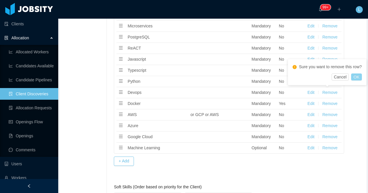
click at [357, 80] on button "OK" at bounding box center [356, 76] width 10 height 7
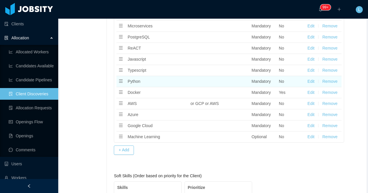
click at [311, 83] on button "Edit" at bounding box center [310, 81] width 7 height 6
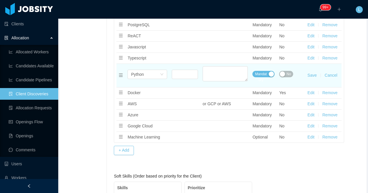
click at [287, 73] on span "No" at bounding box center [288, 74] width 4 height 6
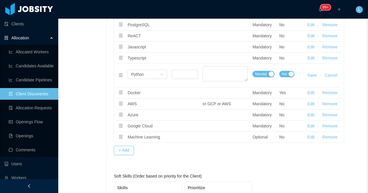
click at [310, 75] on button "Save" at bounding box center [311, 75] width 9 height 6
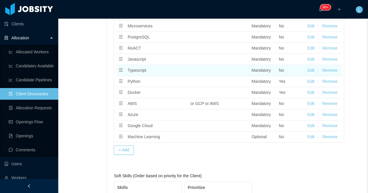
click at [311, 70] on button "Edit" at bounding box center [310, 70] width 7 height 6
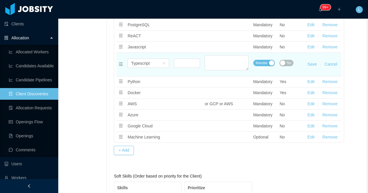
click at [288, 63] on span "No" at bounding box center [288, 63] width 4 height 6
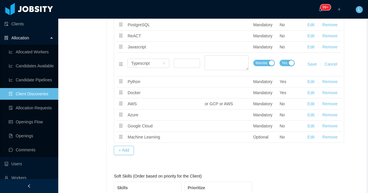
click at [311, 63] on button "Save" at bounding box center [311, 64] width 9 height 6
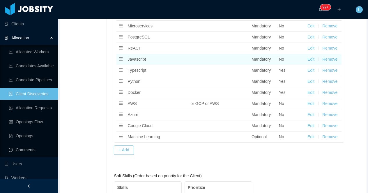
click at [327, 58] on button "Remove" at bounding box center [329, 59] width 15 height 6
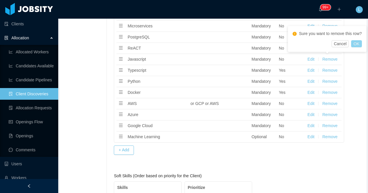
click at [356, 47] on button "OK" at bounding box center [356, 43] width 10 height 7
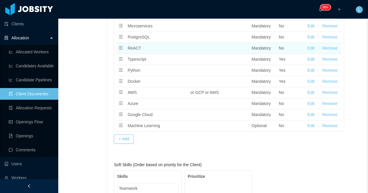
click at [313, 48] on button "Edit" at bounding box center [310, 48] width 7 height 6
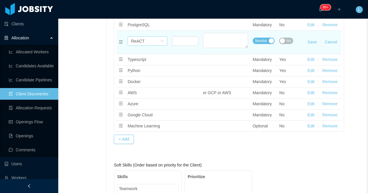
click at [149, 42] on div "Select skills ReACT" at bounding box center [145, 41] width 29 height 9
type input "*"
type input "*****"
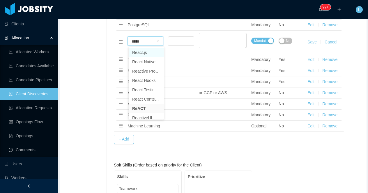
click at [146, 51] on li "React.js" at bounding box center [146, 52] width 35 height 9
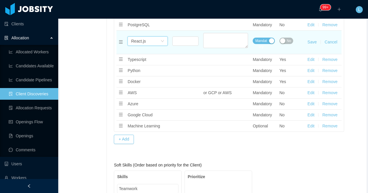
click at [284, 39] on button "No" at bounding box center [286, 41] width 14 height 6
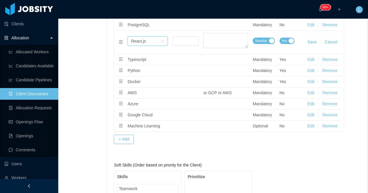
click at [313, 41] on button "Save" at bounding box center [311, 42] width 9 height 6
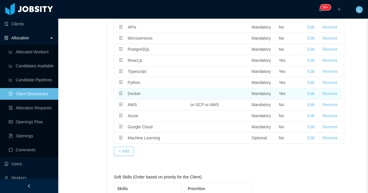
scroll to position [580, 0]
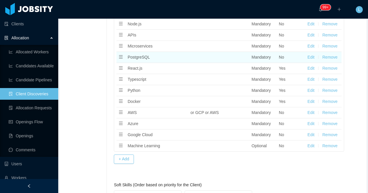
click at [309, 56] on button "Edit" at bounding box center [310, 57] width 7 height 6
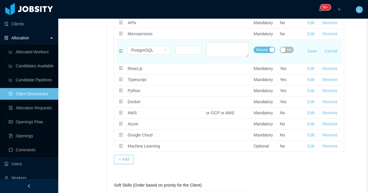
click at [286, 48] on button "No" at bounding box center [286, 50] width 14 height 6
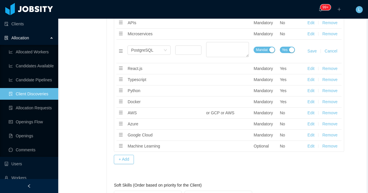
click at [314, 50] on button "Save" at bounding box center [311, 51] width 9 height 6
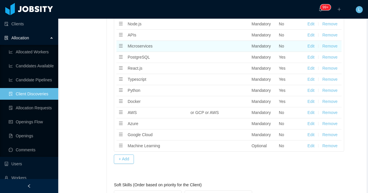
click at [332, 46] on button "Remove" at bounding box center [329, 46] width 15 height 6
click at [257, 41] on td "Mandatory" at bounding box center [262, 46] width 27 height 11
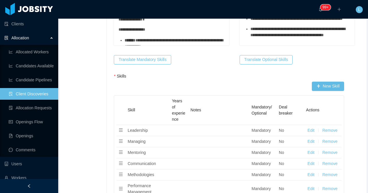
scroll to position [467, 0]
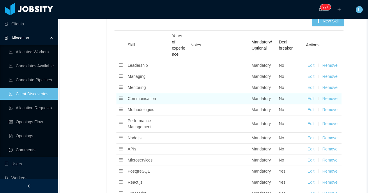
click at [326, 97] on button "Remove" at bounding box center [329, 98] width 15 height 6
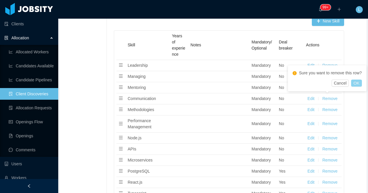
click at [357, 86] on button "OK" at bounding box center [356, 82] width 10 height 7
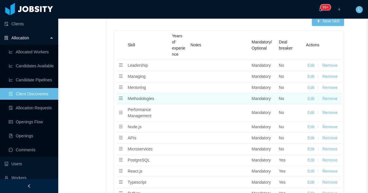
click at [330, 98] on button "Remove" at bounding box center [329, 98] width 15 height 6
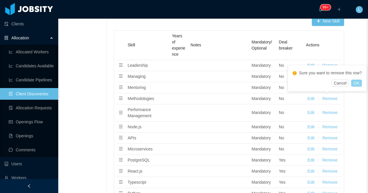
click at [354, 86] on button "OK" at bounding box center [356, 82] width 10 height 7
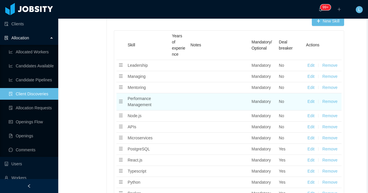
click at [327, 101] on button "Remove" at bounding box center [329, 101] width 15 height 6
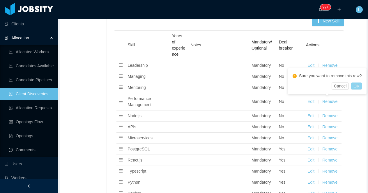
click at [356, 89] on button "OK" at bounding box center [356, 85] width 10 height 7
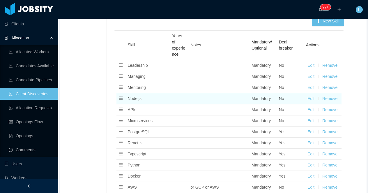
click at [311, 100] on button "Edit" at bounding box center [310, 98] width 7 height 6
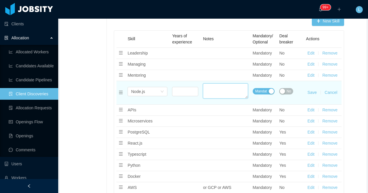
click at [210, 87] on textarea "Additional Info" at bounding box center [225, 90] width 45 height 15
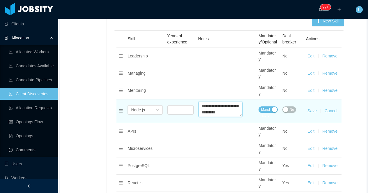
scroll to position [4, 0]
type textarea "**********"
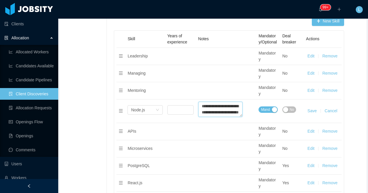
click at [310, 108] on button "Save" at bounding box center [311, 111] width 9 height 6
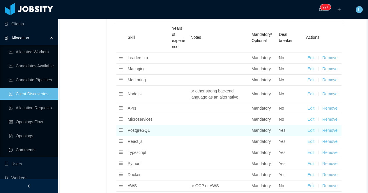
scroll to position [476, 0]
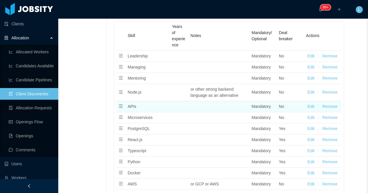
click at [309, 105] on button "Edit" at bounding box center [310, 106] width 7 height 6
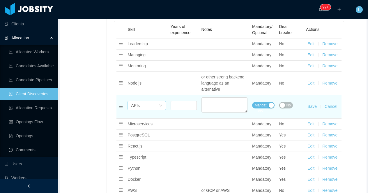
click at [145, 106] on div "Select skills APIs" at bounding box center [144, 105] width 27 height 9
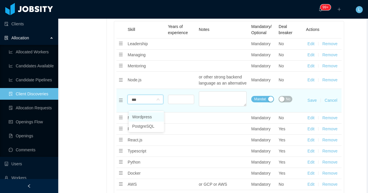
type input "****"
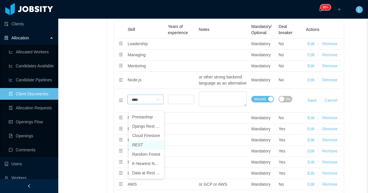
click at [145, 144] on li "REST" at bounding box center [146, 144] width 35 height 9
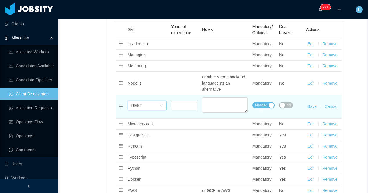
click at [284, 106] on button "No" at bounding box center [286, 105] width 14 height 6
click at [185, 106] on input at bounding box center [184, 105] width 26 height 9
type input "*"
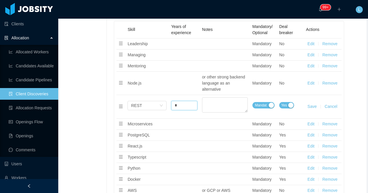
click at [311, 107] on button "Save" at bounding box center [311, 106] width 9 height 6
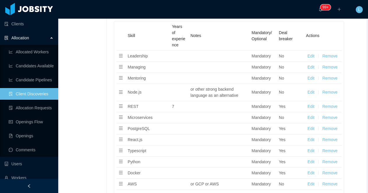
click at [311, 92] on button "Edit" at bounding box center [310, 92] width 7 height 6
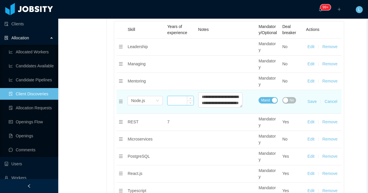
click at [178, 96] on input at bounding box center [181, 100] width 26 height 9
type input "*"
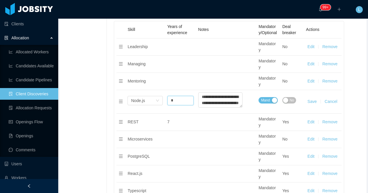
click at [311, 98] on button "Save" at bounding box center [311, 101] width 9 height 6
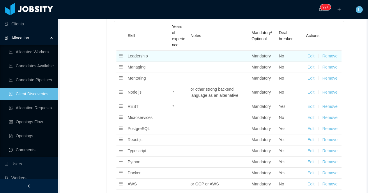
click at [309, 55] on button "Edit" at bounding box center [310, 56] width 7 height 6
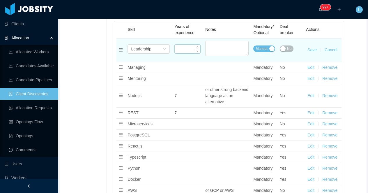
click at [180, 49] on input at bounding box center [188, 48] width 26 height 9
type input "*"
click at [287, 47] on span "No" at bounding box center [289, 49] width 4 height 6
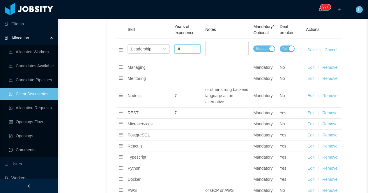
click at [313, 48] on button "Save" at bounding box center [311, 50] width 9 height 6
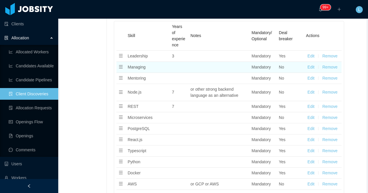
click at [311, 68] on button "Edit" at bounding box center [310, 67] width 7 height 6
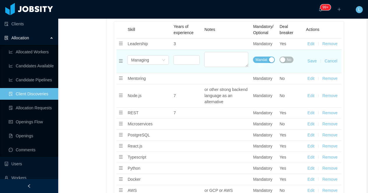
click at [287, 57] on span "No" at bounding box center [288, 60] width 4 height 6
click at [187, 58] on input at bounding box center [187, 60] width 26 height 9
type input "*"
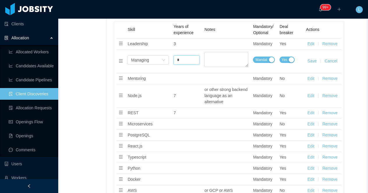
click at [313, 61] on button "Save" at bounding box center [311, 61] width 9 height 6
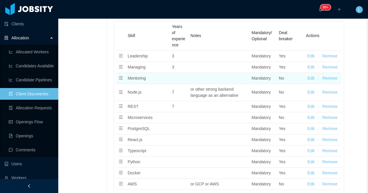
click at [307, 76] on button "Edit" at bounding box center [310, 78] width 7 height 6
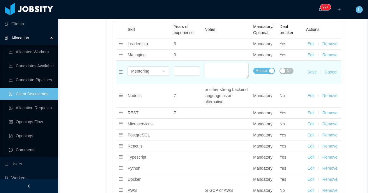
click at [283, 68] on button "No" at bounding box center [286, 70] width 14 height 6
click at [181, 72] on input at bounding box center [187, 71] width 26 height 9
type input "*"
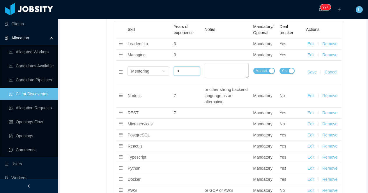
click at [310, 72] on button "Save" at bounding box center [311, 72] width 9 height 6
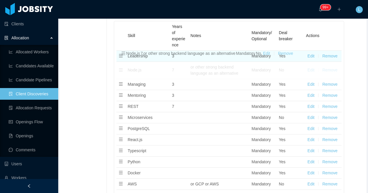
drag, startPoint x: 119, startPoint y: 92, endPoint x: 122, endPoint y: 58, distance: 35.0
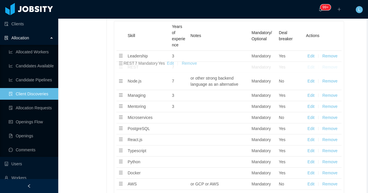
drag, startPoint x: 121, startPoint y: 108, endPoint x: 122, endPoint y: 67, distance: 41.0
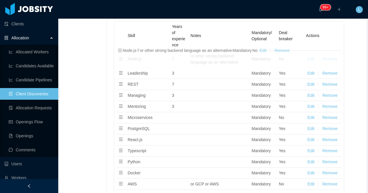
drag, startPoint x: 123, startPoint y: 81, endPoint x: 123, endPoint y: 55, distance: 25.6
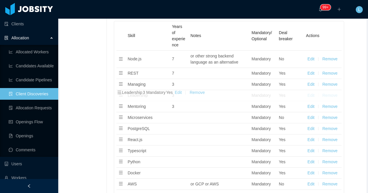
drag, startPoint x: 122, startPoint y: 73, endPoint x: 122, endPoint y: 94, distance: 20.9
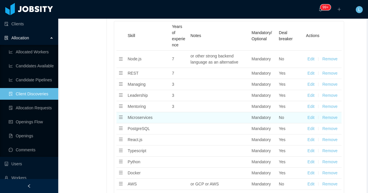
click at [311, 115] on button "Edit" at bounding box center [310, 117] width 7 height 6
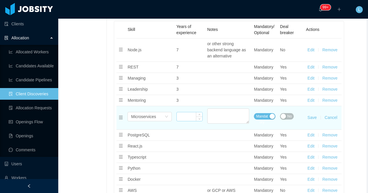
click at [190, 117] on input at bounding box center [190, 116] width 26 height 9
type input "*"
click at [288, 117] on span "No" at bounding box center [289, 116] width 4 height 6
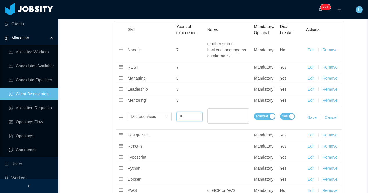
click at [311, 118] on button "Save" at bounding box center [311, 117] width 9 height 6
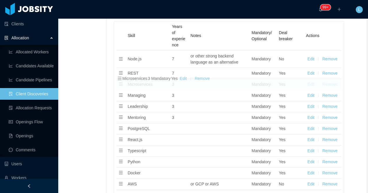
drag, startPoint x: 120, startPoint y: 118, endPoint x: 121, endPoint y: 82, distance: 35.8
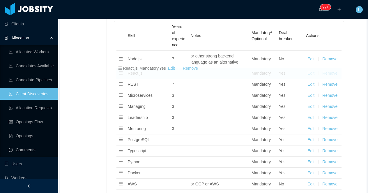
drag, startPoint x: 121, startPoint y: 139, endPoint x: 121, endPoint y: 69, distance: 69.5
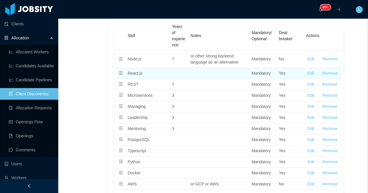
click at [312, 72] on button "Edit" at bounding box center [310, 73] width 7 height 6
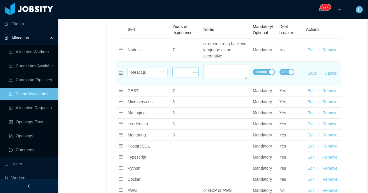
click at [176, 74] on input at bounding box center [185, 72] width 26 height 9
type input "*"
click at [227, 71] on textarea "Additional Info" at bounding box center [225, 71] width 45 height 15
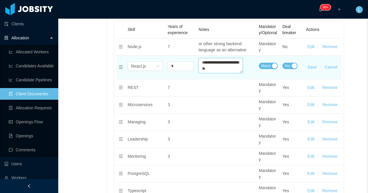
type textarea "**********"
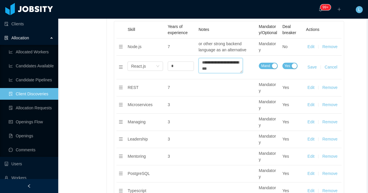
click at [314, 70] on button "Save" at bounding box center [311, 67] width 9 height 6
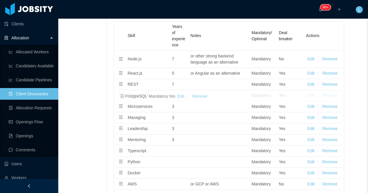
drag, startPoint x: 122, startPoint y: 140, endPoint x: 124, endPoint y: 98, distance: 41.9
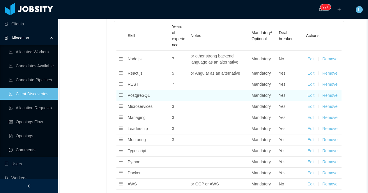
click at [311, 95] on button "Edit" at bounding box center [310, 95] width 7 height 6
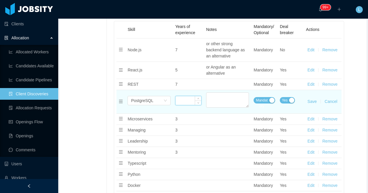
click at [190, 101] on input at bounding box center [188, 100] width 26 height 9
type input "*"
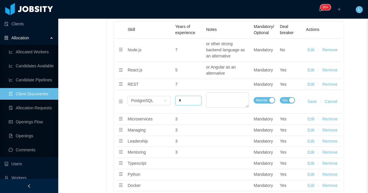
click at [311, 102] on button "Save" at bounding box center [311, 101] width 9 height 6
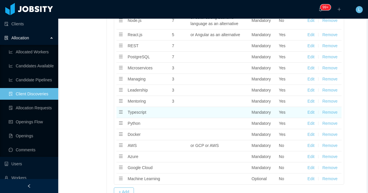
scroll to position [515, 0]
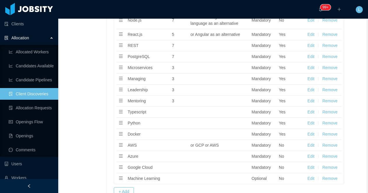
click at [310, 111] on button "Edit" at bounding box center [310, 112] width 7 height 6
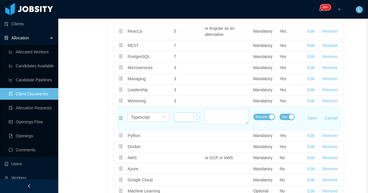
click at [191, 117] on input at bounding box center [187, 117] width 26 height 9
type input "*"
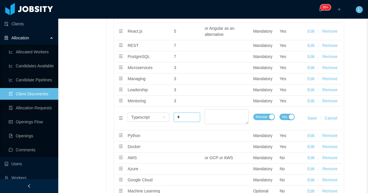
click at [313, 117] on button "Save" at bounding box center [311, 118] width 9 height 6
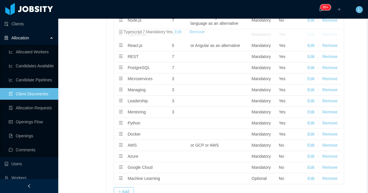
drag, startPoint x: 122, startPoint y: 113, endPoint x: 123, endPoint y: 35, distance: 78.0
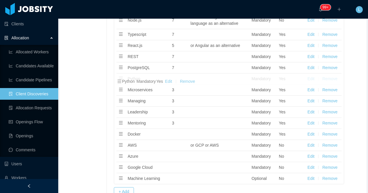
drag, startPoint x: 122, startPoint y: 124, endPoint x: 121, endPoint y: 85, distance: 39.6
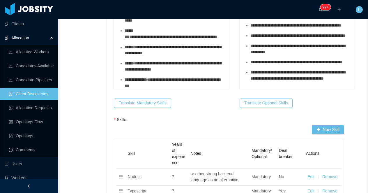
scroll to position [457, 0]
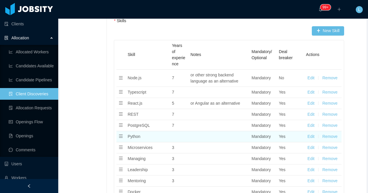
click at [309, 136] on button "Edit" at bounding box center [310, 136] width 7 height 6
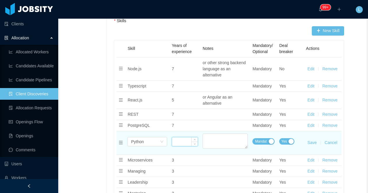
click at [182, 140] on input at bounding box center [185, 141] width 26 height 9
type input "*"
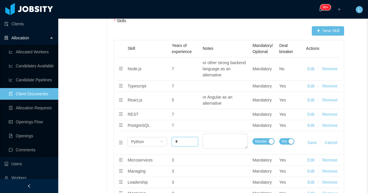
click at [314, 143] on button "Save" at bounding box center [311, 142] width 9 height 6
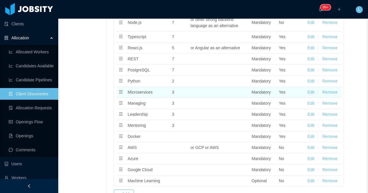
scroll to position [522, 0]
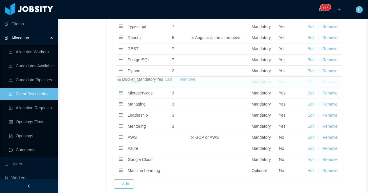
drag, startPoint x: 121, startPoint y: 128, endPoint x: 120, endPoint y: 83, distance: 44.5
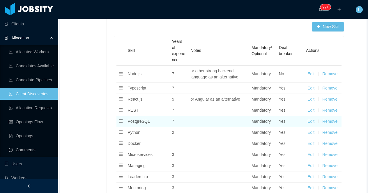
scroll to position [462, 0]
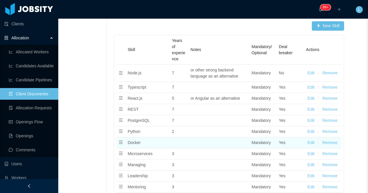
click at [309, 143] on button "Edit" at bounding box center [310, 142] width 7 height 6
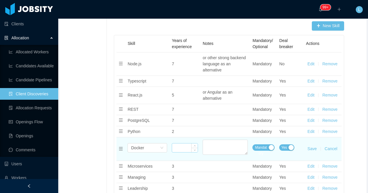
click at [183, 150] on input at bounding box center [185, 147] width 26 height 9
type input "*"
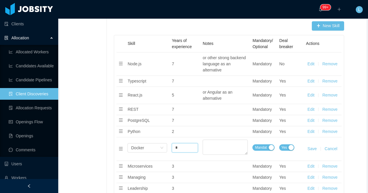
click at [312, 149] on button "Save" at bounding box center [311, 148] width 9 height 6
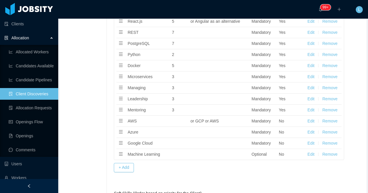
scroll to position [541, 0]
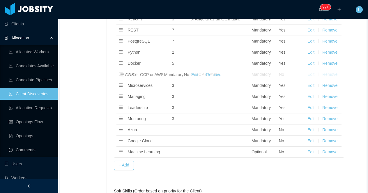
drag, startPoint x: 120, startPoint y: 118, endPoint x: 123, endPoint y: 76, distance: 42.2
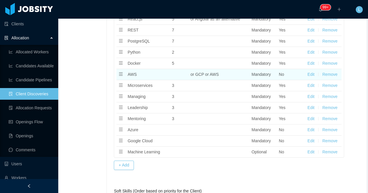
click at [311, 75] on button "Edit" at bounding box center [310, 74] width 7 height 6
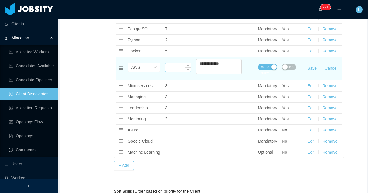
click at [184, 72] on input at bounding box center [178, 67] width 26 height 9
type input "*"
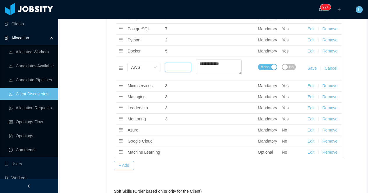
type input "*"
click at [314, 71] on button "Save" at bounding box center [311, 68] width 9 height 6
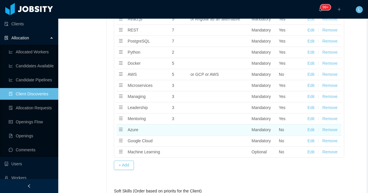
click at [333, 129] on button "Remove" at bounding box center [329, 130] width 15 height 6
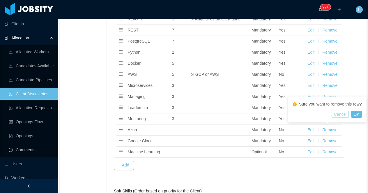
click at [345, 118] on button "Cancel" at bounding box center [339, 114] width 17 height 7
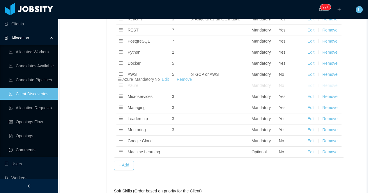
drag, startPoint x: 122, startPoint y: 130, endPoint x: 122, endPoint y: 82, distance: 48.0
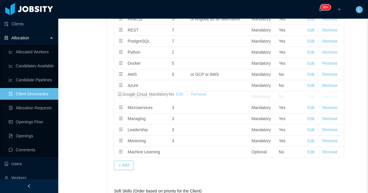
drag, startPoint x: 121, startPoint y: 141, endPoint x: 120, endPoint y: 96, distance: 44.5
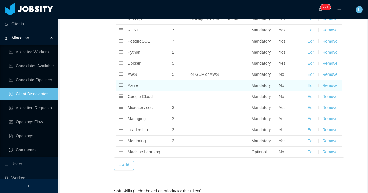
click at [330, 85] on button "Remove" at bounding box center [329, 85] width 15 height 6
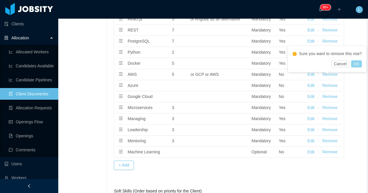
click at [357, 67] on button "OK" at bounding box center [356, 63] width 10 height 7
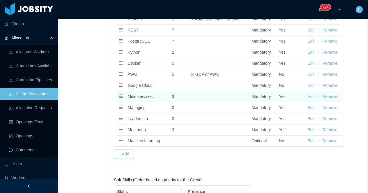
click at [329, 95] on button "Remove" at bounding box center [329, 96] width 15 height 6
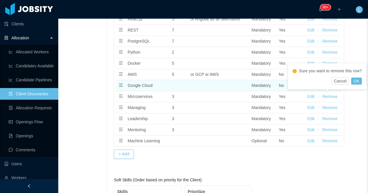
click at [273, 90] on td "Mandatory" at bounding box center [262, 85] width 27 height 11
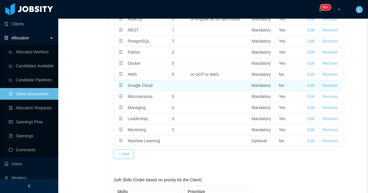
click at [327, 84] on button "Remove" at bounding box center [329, 85] width 15 height 6
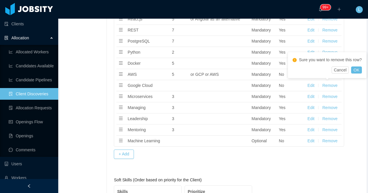
click at [352, 73] on div "Cancel OK" at bounding box center [326, 69] width 69 height 7
click at [356, 73] on button "OK" at bounding box center [356, 69] width 10 height 7
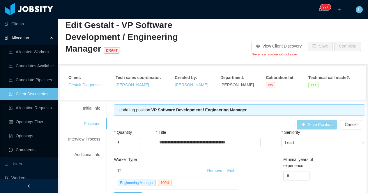
click at [311, 126] on button "Save Position" at bounding box center [316, 124] width 41 height 9
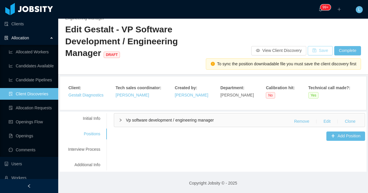
click at [317, 49] on button "Save" at bounding box center [319, 50] width 25 height 9
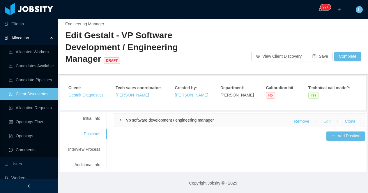
click at [330, 122] on button "Edit" at bounding box center [326, 121] width 16 height 9
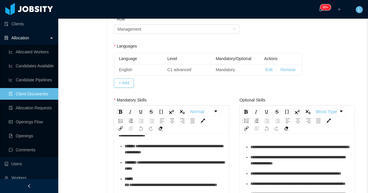
scroll to position [0, 0]
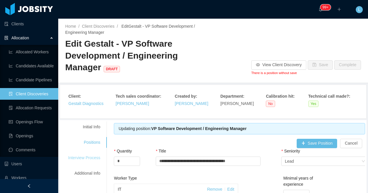
click at [94, 159] on div "Interview Process" at bounding box center [84, 157] width 46 height 11
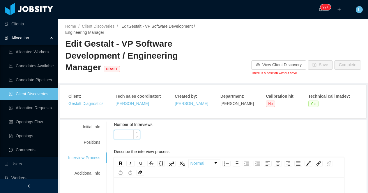
click at [130, 135] on input "Number of Interviews" at bounding box center [127, 134] width 26 height 9
type input "*"
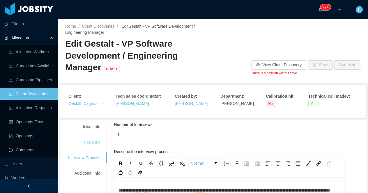
click at [99, 145] on div "Positions" at bounding box center [84, 142] width 46 height 11
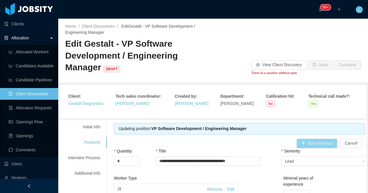
click at [317, 146] on button "Save Position" at bounding box center [316, 142] width 41 height 9
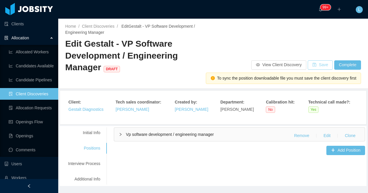
click at [323, 61] on button "Save" at bounding box center [319, 64] width 25 height 9
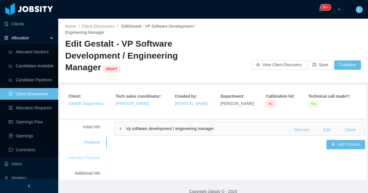
click at [89, 155] on div "Interview Process" at bounding box center [84, 157] width 46 height 11
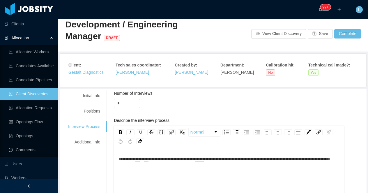
scroll to position [90, 0]
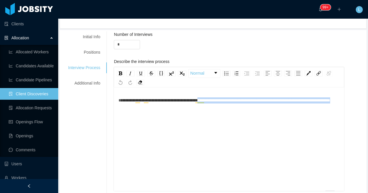
drag, startPoint x: 174, startPoint y: 107, endPoint x: 222, endPoint y: 103, distance: 48.2
click at [222, 103] on div "**********" at bounding box center [228, 100] width 221 height 6
click at [223, 101] on span "**********" at bounding box center [223, 100] width 211 height 4
drag, startPoint x: 222, startPoint y: 108, endPoint x: 223, endPoint y: 101, distance: 6.7
click at [223, 101] on div "**********" at bounding box center [228, 100] width 221 height 6
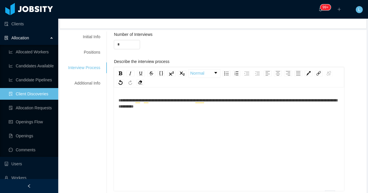
click at [212, 106] on div "**********" at bounding box center [228, 103] width 221 height 12
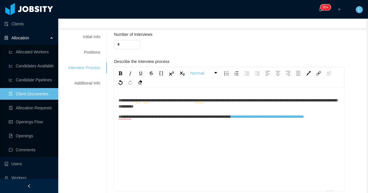
click at [231, 118] on span "**********" at bounding box center [174, 116] width 112 height 4
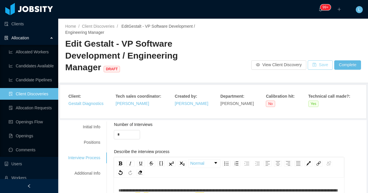
click at [318, 63] on button "Save" at bounding box center [319, 64] width 25 height 9
click at [95, 175] on div "Additional Info" at bounding box center [84, 173] width 46 height 11
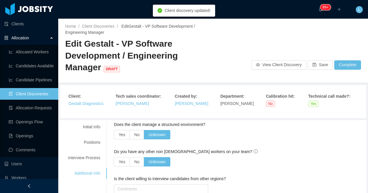
scroll to position [46, 0]
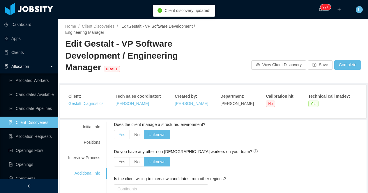
scroll to position [46, 0]
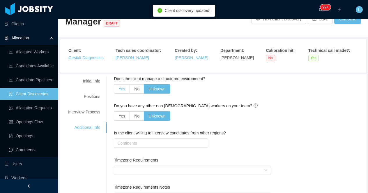
click at [124, 91] on span "Yes" at bounding box center [121, 88] width 7 height 5
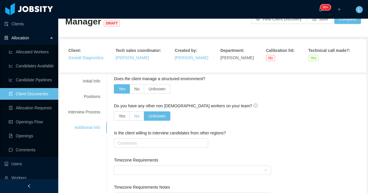
click at [135, 116] on span "No" at bounding box center [136, 115] width 5 height 5
click at [124, 115] on span "Yes" at bounding box center [121, 115] width 7 height 5
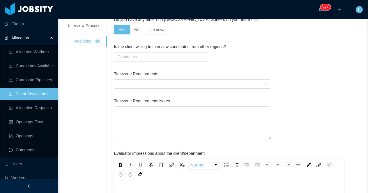
scroll to position [133, 0]
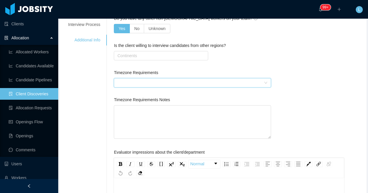
click at [128, 83] on div at bounding box center [190, 82] width 146 height 9
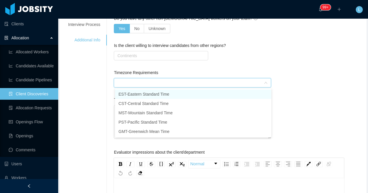
click at [124, 94] on li "EST - Eastern Standard Time" at bounding box center [193, 93] width 156 height 9
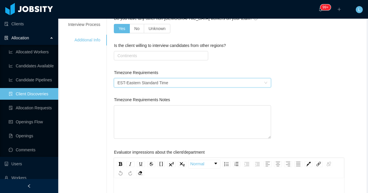
click at [100, 102] on div "**********" at bounding box center [213, 183] width 304 height 390
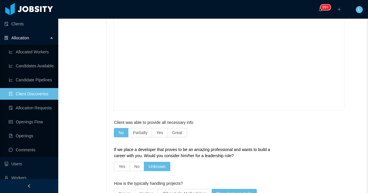
scroll to position [341, 0]
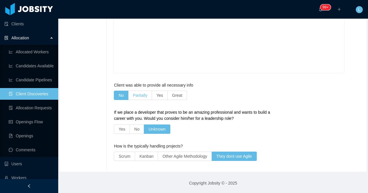
click at [145, 97] on span "Partially" at bounding box center [140, 95] width 15 height 5
click at [126, 131] on label "Yes" at bounding box center [122, 128] width 16 height 9
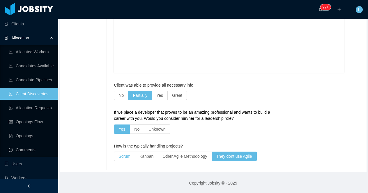
click at [126, 158] on label "Scrum" at bounding box center [124, 155] width 21 height 9
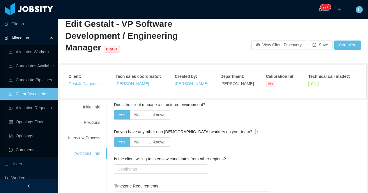
scroll to position [0, 0]
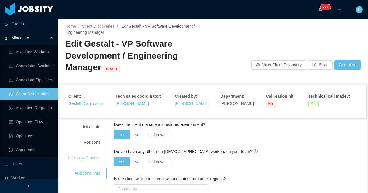
click at [94, 156] on div "Interview Process" at bounding box center [84, 157] width 46 height 11
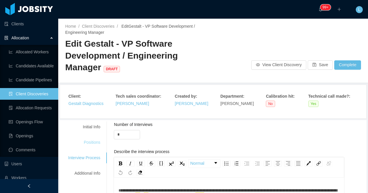
click at [92, 145] on div "Positions" at bounding box center [84, 142] width 46 height 11
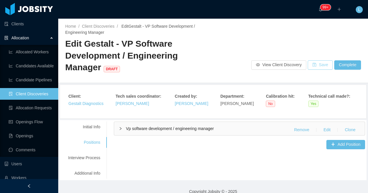
click at [322, 67] on button "Save" at bounding box center [319, 64] width 25 height 9
click at [90, 130] on div "Initial Info" at bounding box center [84, 126] width 46 height 11
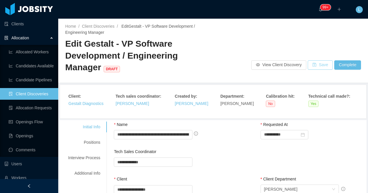
click at [319, 65] on button "Save" at bounding box center [319, 64] width 25 height 9
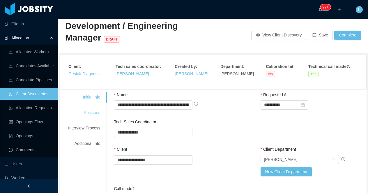
click at [93, 115] on div "Positions" at bounding box center [84, 112] width 46 height 11
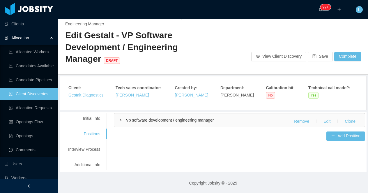
click at [131, 120] on span "Vp software development / engineering manager" at bounding box center [170, 120] width 88 height 5
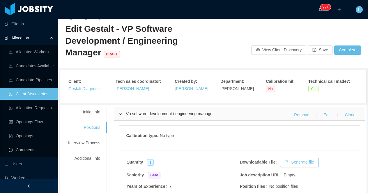
scroll to position [0, 0]
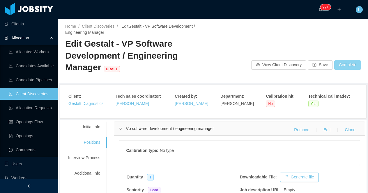
click at [344, 65] on button "Complete" at bounding box center [347, 64] width 27 height 9
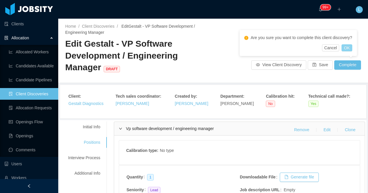
click at [352, 47] on button "OK" at bounding box center [346, 47] width 10 height 7
